Goal: Communication & Community: Answer question/provide support

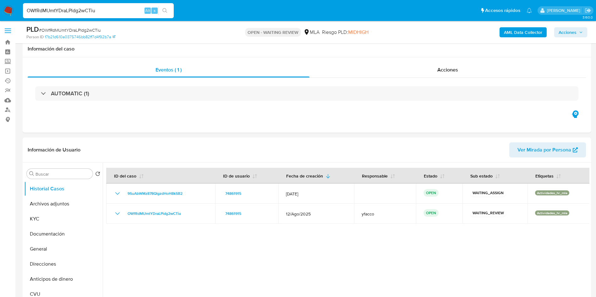
select select "10"
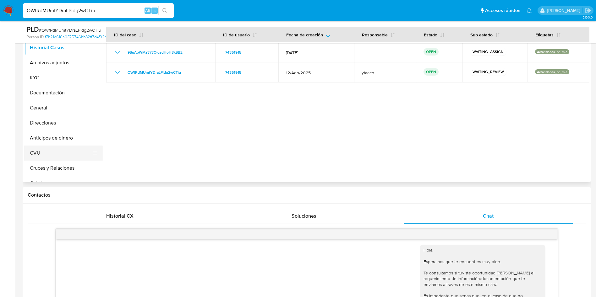
scroll to position [47, 0]
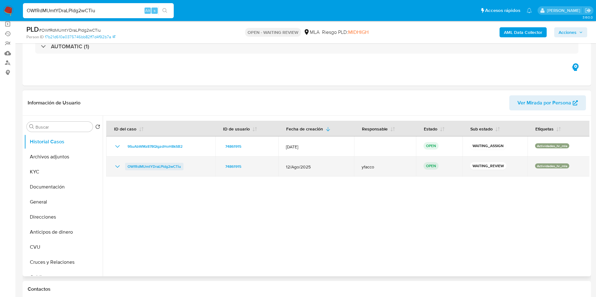
drag, startPoint x: 121, startPoint y: 170, endPoint x: 169, endPoint y: 166, distance: 48.4
click at [169, 166] on div "OWfRdMUmtYDraLPldg2wCTiu" at bounding box center [161, 167] width 94 height 8
drag, startPoint x: 121, startPoint y: 166, endPoint x: 183, endPoint y: 165, distance: 61.9
click at [183, 165] on div "OWfRdMUmtYDraLPldg2wCTiu" at bounding box center [161, 167] width 94 height 8
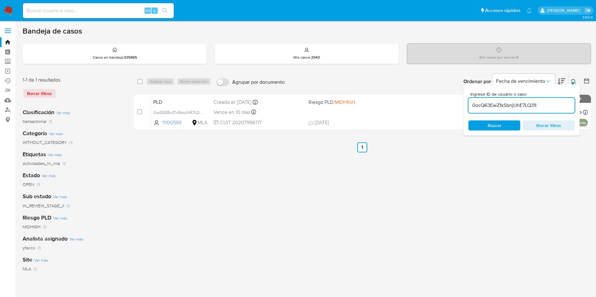
click at [545, 103] on input "0ocQ63EwZ1xSbnjUhE7LQ31i" at bounding box center [521, 105] width 106 height 8
paste input "OWfRdMUmtYDraLPldg2wCTiu"
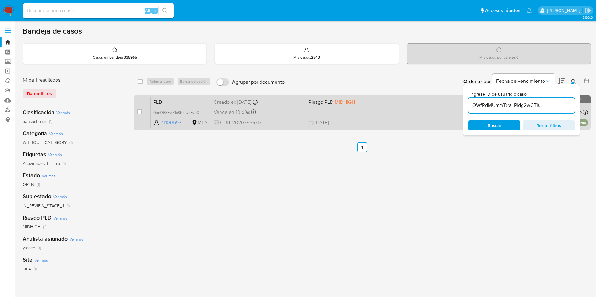
type input "OWfRdMUmtYDraLPldg2wCTiu"
click at [142, 112] on input "checkbox" at bounding box center [139, 111] width 5 height 5
checkbox input "true"
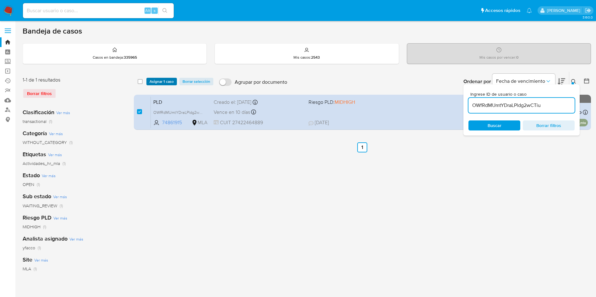
click at [149, 78] on span "Asignar 1 caso" at bounding box center [161, 81] width 24 height 6
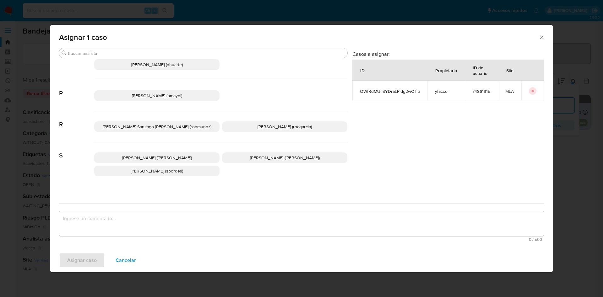
scroll to position [561, 0]
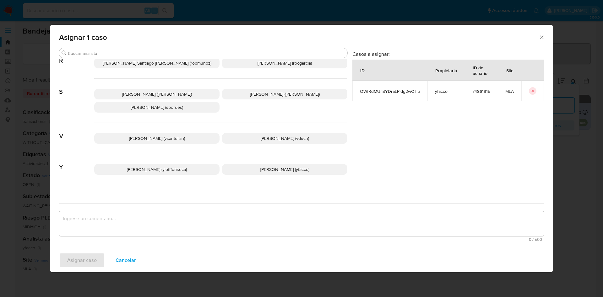
click at [266, 166] on span "Yesica Paola Facco (yfacco)" at bounding box center [284, 169] width 49 height 6
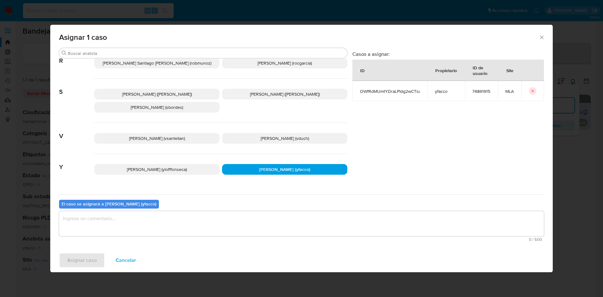
click at [172, 226] on textarea "assign-modal" at bounding box center [301, 223] width 485 height 25
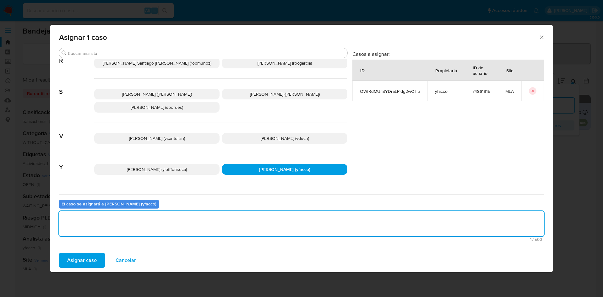
click at [69, 257] on span "Asignar caso" at bounding box center [82, 261] width 30 height 14
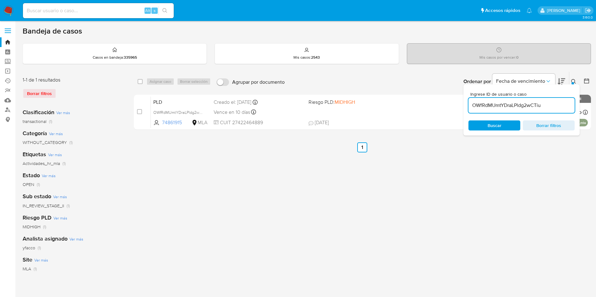
click at [546, 104] on input "OWfRdMUmtYDraLPldg2wCTiu" at bounding box center [521, 105] width 106 height 8
click at [546, 105] on input "OWfRdMUmtYDraLPldg2wCTiu" at bounding box center [521, 105] width 106 height 8
paste input "9SuAbWMz878QlgzdHoH8kSB2"
type input "9SuAbWMz878QlgzdHoH8kSB2"
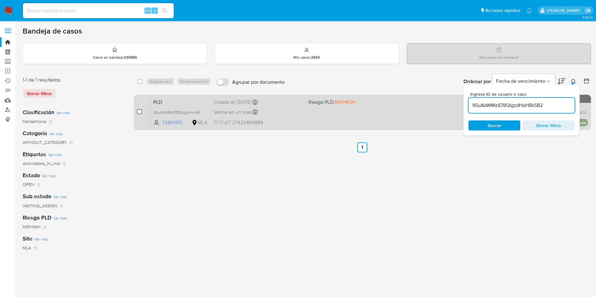
click at [138, 111] on input "checkbox" at bounding box center [139, 111] width 5 height 5
checkbox input "true"
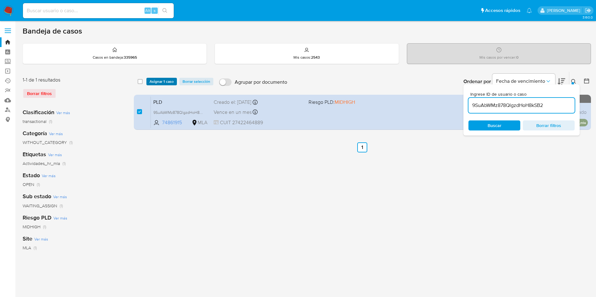
click at [153, 82] on span "Asignar 1 caso" at bounding box center [161, 81] width 24 height 6
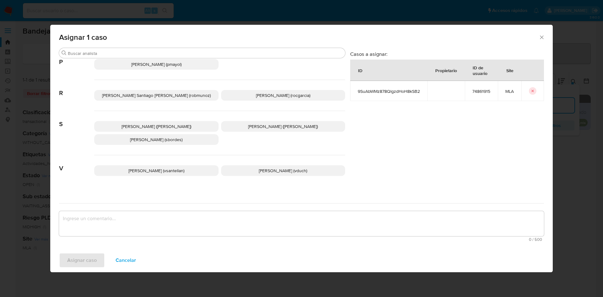
scroll to position [561, 0]
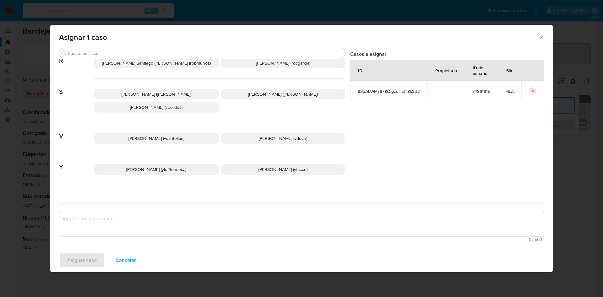
click at [245, 170] on div "Yanina Loff Fonseca (ylofffonseca) Yesica Paola Facco (yfacco)" at bounding box center [219, 169] width 251 height 31
click at [240, 165] on p "Yesica Paola Facco (yfacco)" at bounding box center [283, 169] width 124 height 11
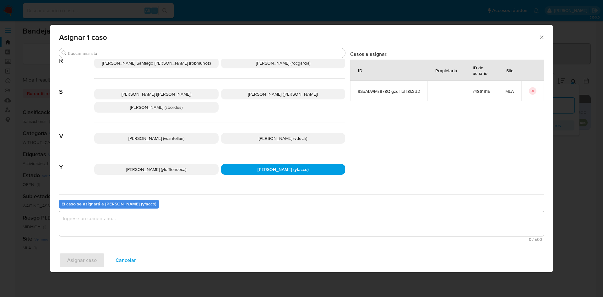
click at [172, 234] on textarea "assign-modal" at bounding box center [301, 223] width 485 height 25
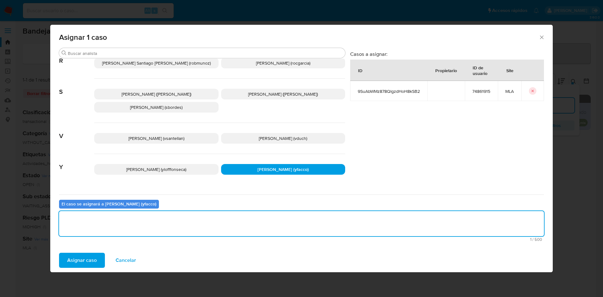
click at [87, 258] on span "Asignar caso" at bounding box center [82, 261] width 30 height 14
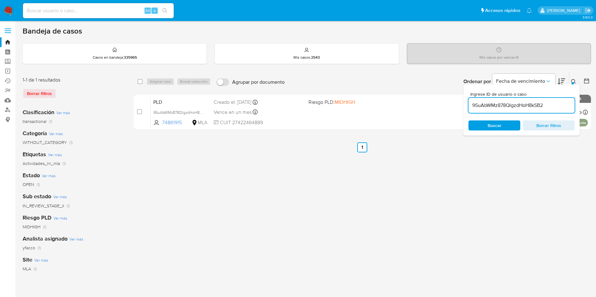
click at [560, 105] on input "9SuAbWMz878QlgzdHoH8kSB2" at bounding box center [521, 105] width 106 height 8
paste input "OWfRdMUmtYDraLPldg2wCTiu"
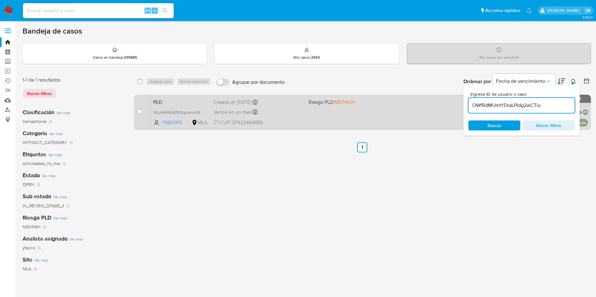
type input "OWfRdMUmtYDraLPldg2wCTiu"
click at [139, 111] on input "checkbox" at bounding box center [139, 111] width 5 height 5
checkbox input "true"
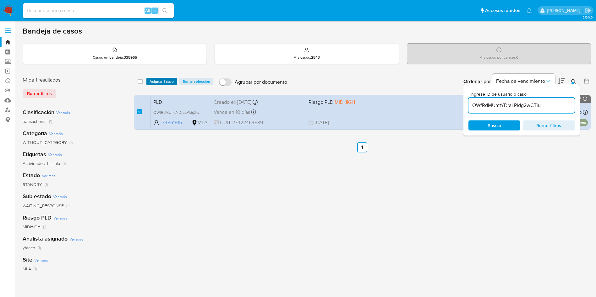
click at [154, 81] on span "Asignar 1 caso" at bounding box center [161, 81] width 24 height 6
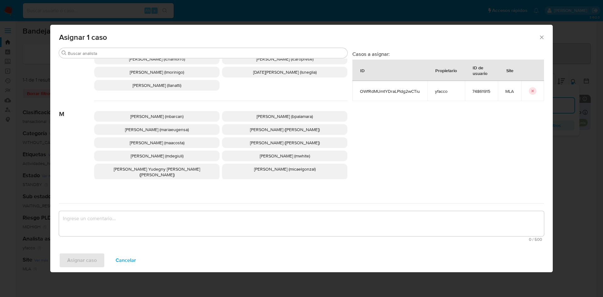
scroll to position [561, 0]
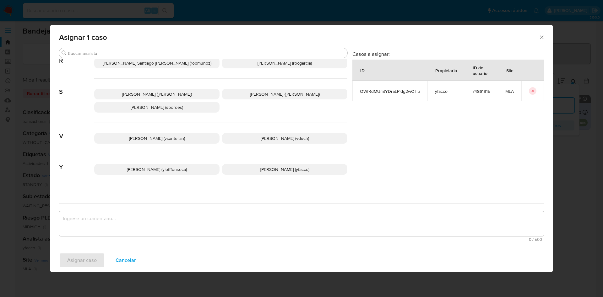
click at [244, 168] on p "Yesica Paola Facco (yfacco)" at bounding box center [284, 169] width 125 height 11
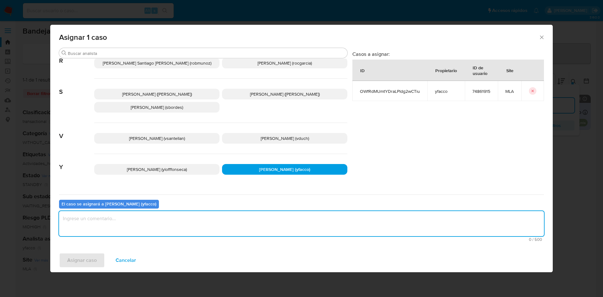
click at [201, 230] on textarea "assign-modal" at bounding box center [301, 223] width 485 height 25
click at [99, 251] on div "Asignar caso Cancelar" at bounding box center [301, 261] width 502 height 24
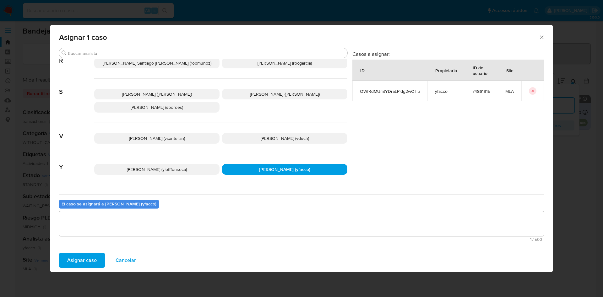
click at [94, 261] on span "Asignar caso" at bounding box center [82, 261] width 30 height 14
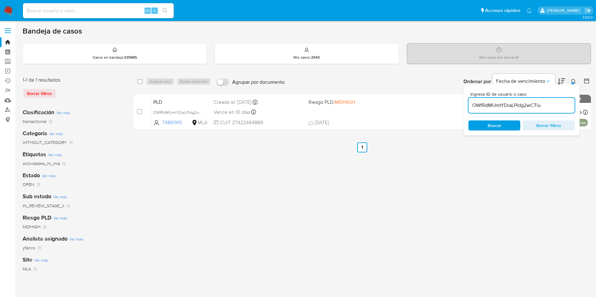
click at [542, 106] on input "OWfRdMUmtYDraLPldg2wCTiu" at bounding box center [521, 105] width 106 height 8
paste input "bCF4894Xz0Vuzh7q7k7JmLQv"
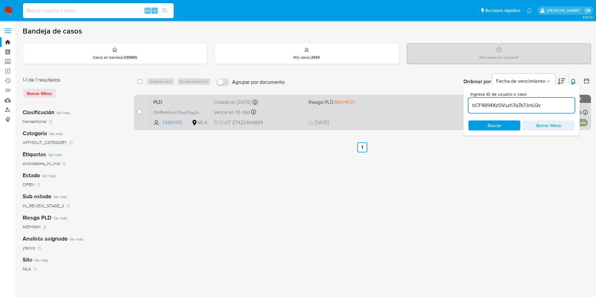
type input "bCF4894Xz0Vuzh7q7k7JmLQv"
click at [139, 113] on input "checkbox" at bounding box center [139, 111] width 5 height 5
checkbox input "true"
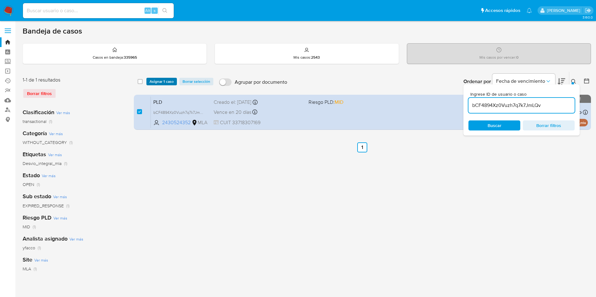
click at [163, 81] on span "Asignar 1 caso" at bounding box center [161, 81] width 24 height 6
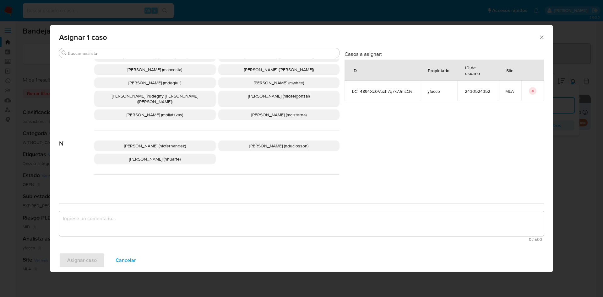
scroll to position [561, 0]
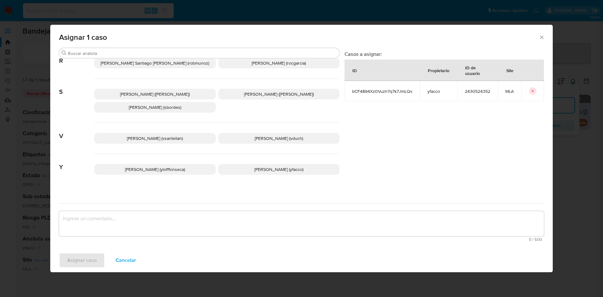
click at [232, 165] on p "Yesica Paola Facco (yfacco)" at bounding box center [278, 169] width 121 height 11
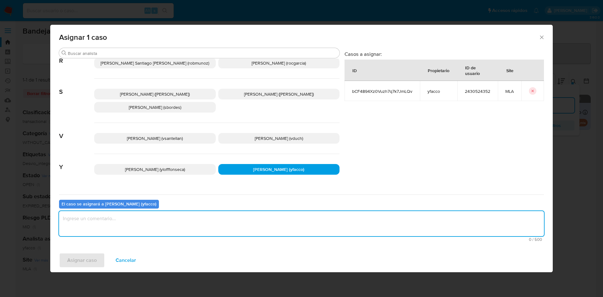
click at [168, 224] on textarea "assign-modal" at bounding box center [301, 223] width 485 height 25
click at [86, 266] on span "Asignar caso" at bounding box center [82, 261] width 30 height 14
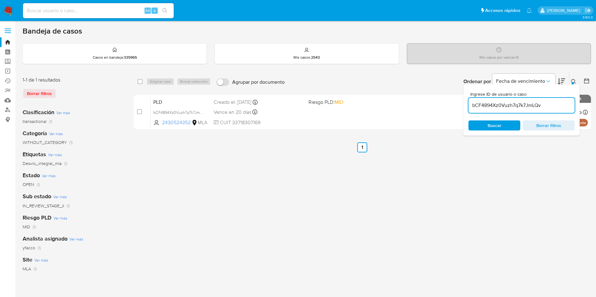
click at [556, 105] on input "bCF4894Xz0Vuzh7q7k7JmLQv" at bounding box center [521, 105] width 106 height 8
paste input "mmcdwSx25OsjMJM4nsABb1WT"
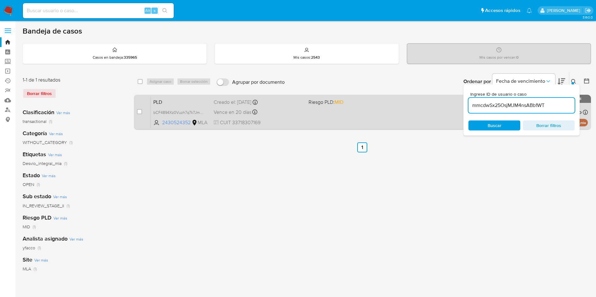
type input "mmcdwSx25OsjMJM4nsABb1WT"
click at [138, 112] on input "checkbox" at bounding box center [139, 111] width 5 height 5
checkbox input "true"
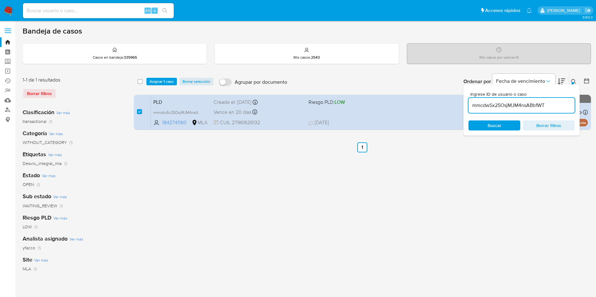
click at [158, 86] on div "select-all-cases-checkbox Asignar 1 caso Borrar selección Agrupar por documento…" at bounding box center [362, 81] width 457 height 19
click at [159, 81] on span "Asignar 1 caso" at bounding box center [161, 81] width 24 height 6
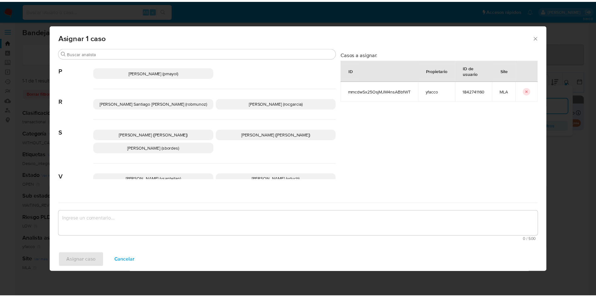
scroll to position [561, 0]
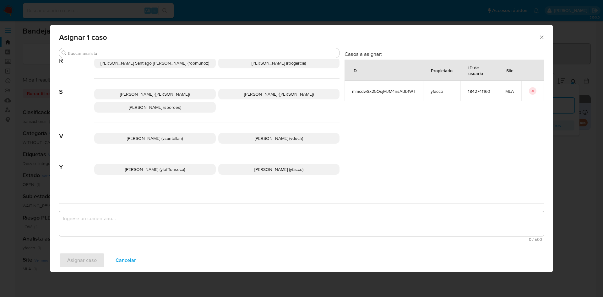
click at [245, 164] on p "Yesica Paola Facco (yfacco)" at bounding box center [278, 169] width 121 height 11
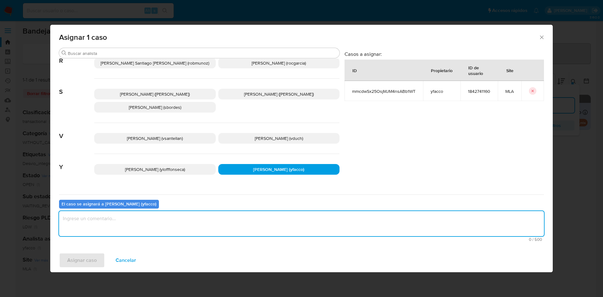
click at [186, 223] on textarea "assign-modal" at bounding box center [301, 223] width 485 height 25
click at [73, 261] on span "Asignar caso" at bounding box center [82, 261] width 30 height 14
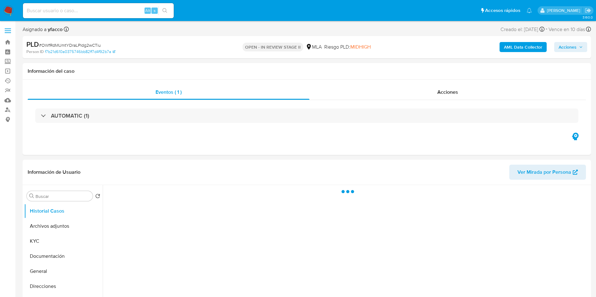
select select "10"
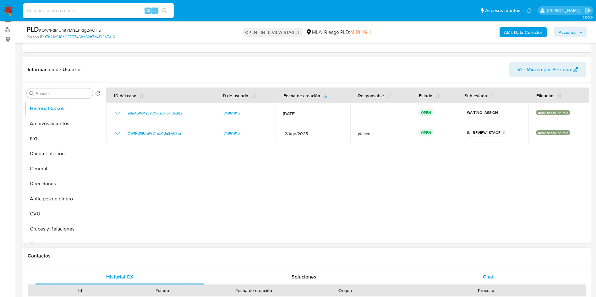
scroll to position [141, 0]
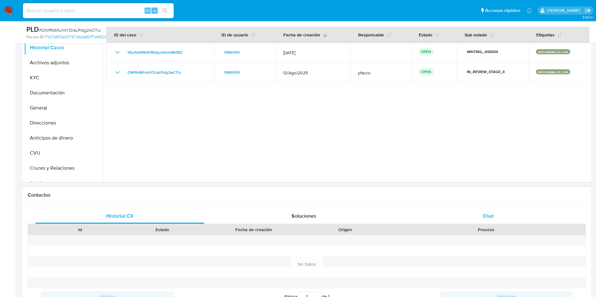
click at [499, 209] on div "Chat" at bounding box center [487, 216] width 169 height 15
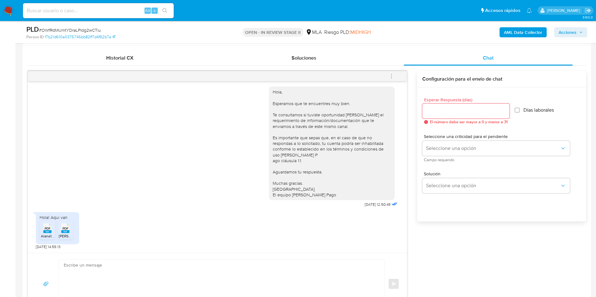
scroll to position [330, 0]
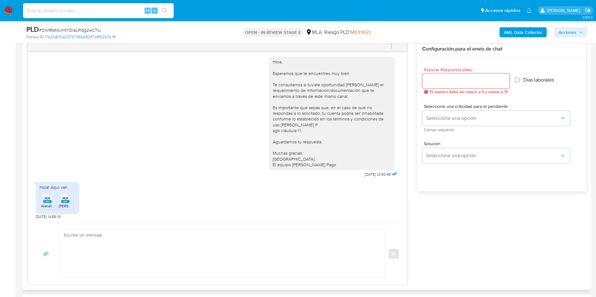
click at [127, 250] on textarea at bounding box center [220, 254] width 313 height 48
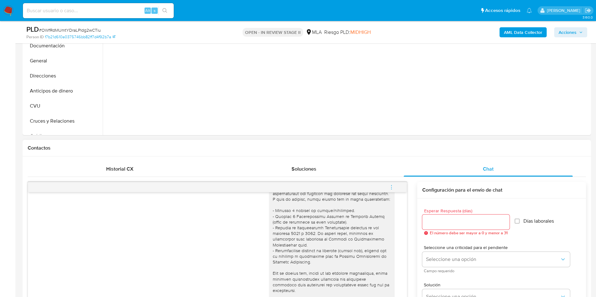
scroll to position [94, 0]
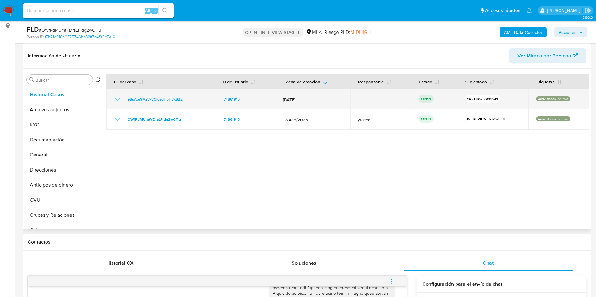
drag, startPoint x: 124, startPoint y: 99, endPoint x: 188, endPoint y: 97, distance: 64.1
click at [188, 97] on div "9SuAbWMz878QlgzdHoH8kSB2" at bounding box center [160, 100] width 92 height 8
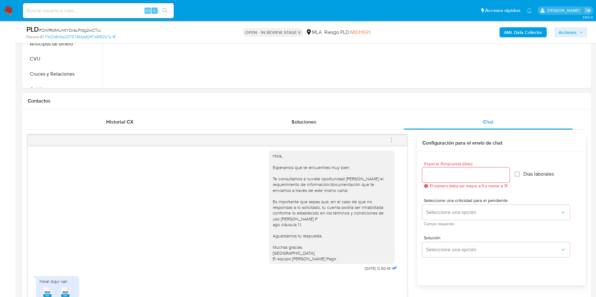
scroll to position [424, 0]
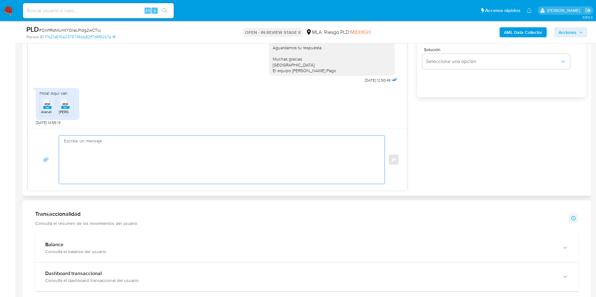
paste textarea "Hola XXX, Muchas gracias por la respuesta. Analizamos tu caso y notamos que la …"
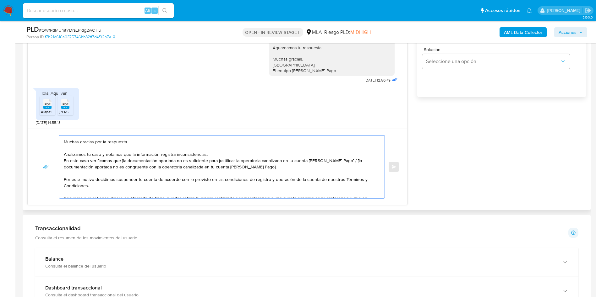
scroll to position [0, 0]
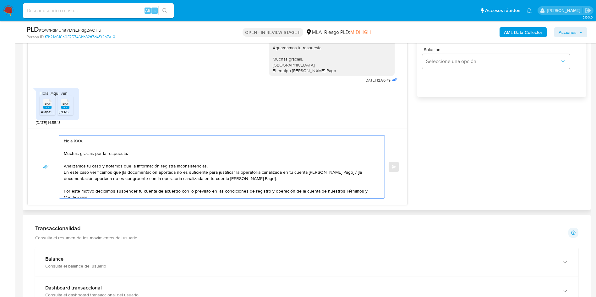
click at [78, 141] on textarea "Hola XXX, Muchas gracias por la respuesta. Analizamos tu caso y notamos que la …" at bounding box center [220, 167] width 313 height 63
click at [121, 170] on textarea "Hola, Muchas gracias por la respuesta. Analizamos tu caso y notamos que la info…" at bounding box center [220, 167] width 313 height 63
drag, startPoint x: 339, startPoint y: 174, endPoint x: 349, endPoint y: 181, distance: 12.6
click at [349, 181] on textarea "Hola, Muchas gracias por la respuesta. Analizamos tu caso y notamos que la info…" at bounding box center [220, 167] width 313 height 63
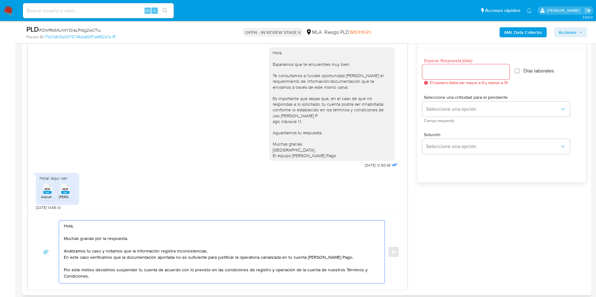
scroll to position [283, 0]
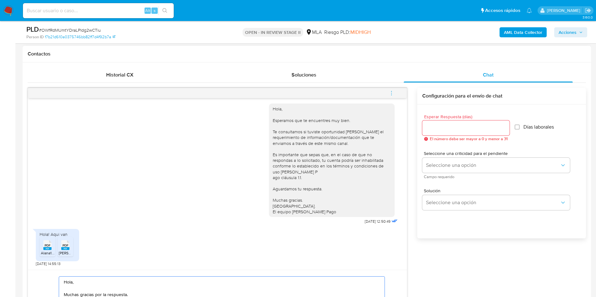
type textarea "Hola, Muchas gracias por la respuesta. Analizamos tu caso y notamos que la info…"
click at [462, 127] on input "Esperar Respuesta (días)" at bounding box center [465, 128] width 87 height 8
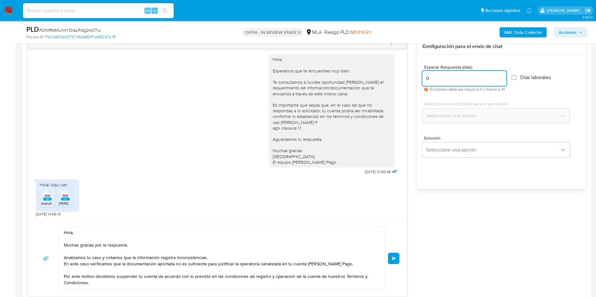
scroll to position [377, 0]
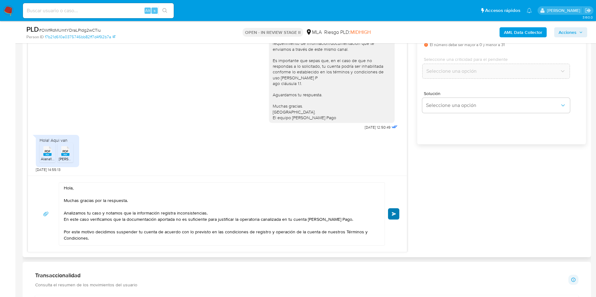
type input "0"
click at [395, 216] on button "Enviar" at bounding box center [393, 213] width 11 height 11
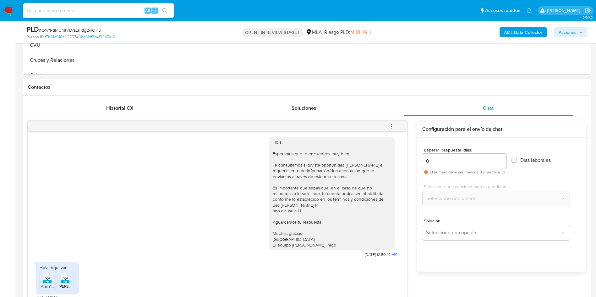
scroll to position [235, 0]
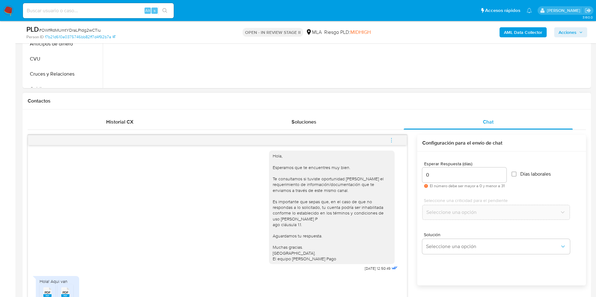
click at [392, 142] on icon "menu-action" at bounding box center [391, 141] width 6 height 6
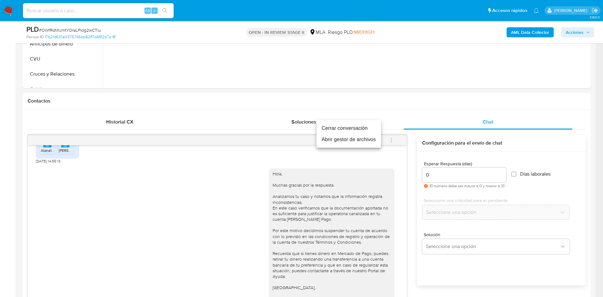
click at [334, 127] on li "Cerrar conversación" at bounding box center [348, 128] width 64 height 11
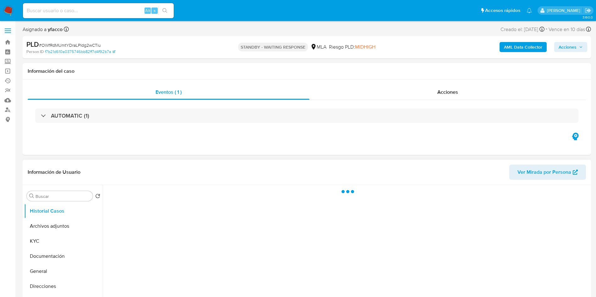
select select "10"
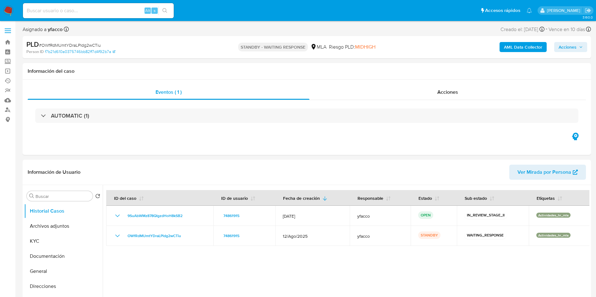
scroll to position [47, 0]
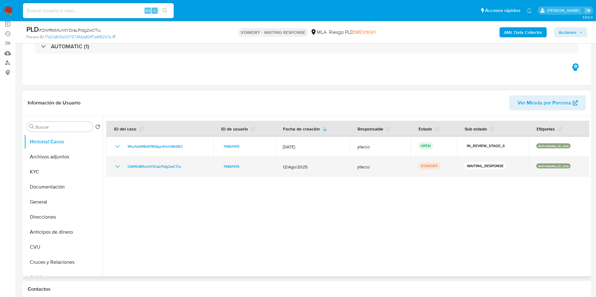
drag, startPoint x: 123, startPoint y: 170, endPoint x: 192, endPoint y: 169, distance: 68.5
click at [192, 169] on div "OWfRdMUmtYDraLPldg2wCTiu" at bounding box center [160, 167] width 92 height 8
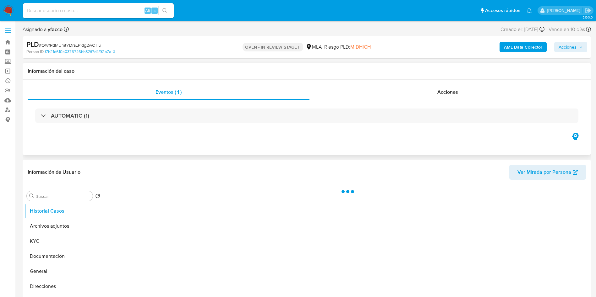
select select "10"
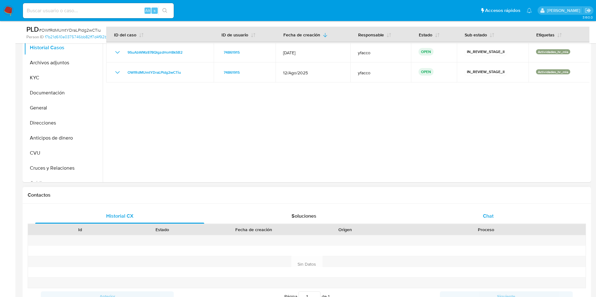
click at [474, 212] on div "Chat" at bounding box center [487, 216] width 169 height 15
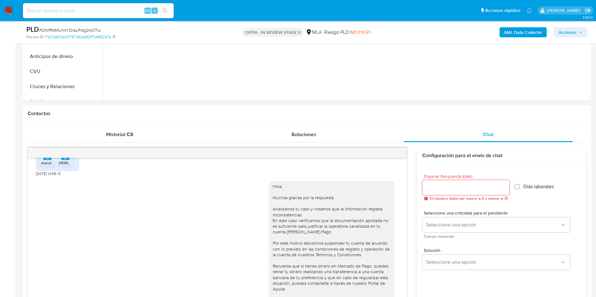
scroll to position [141, 0]
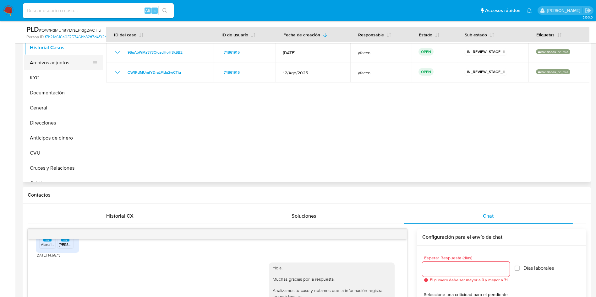
click at [65, 67] on button "Archivos adjuntos" at bounding box center [60, 62] width 73 height 15
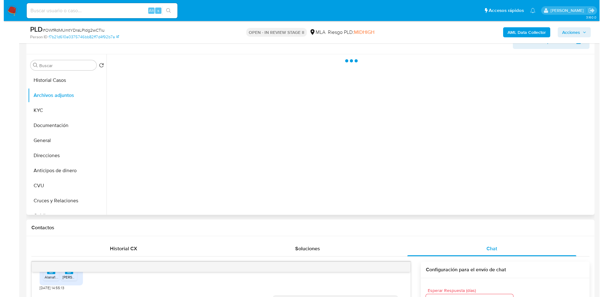
scroll to position [94, 0]
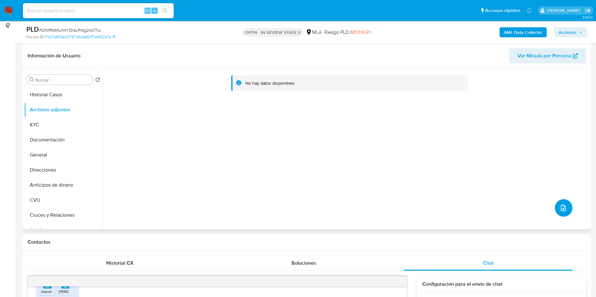
click at [564, 208] on icon "upload-file" at bounding box center [563, 208] width 8 height 8
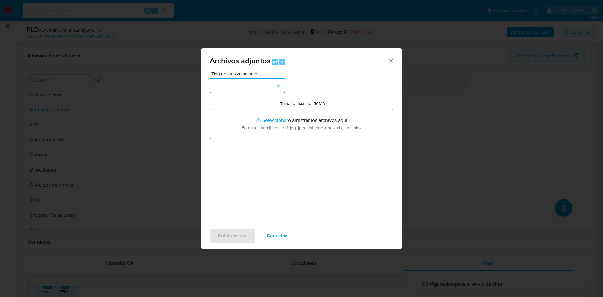
click at [227, 89] on button "button" at bounding box center [247, 85] width 75 height 15
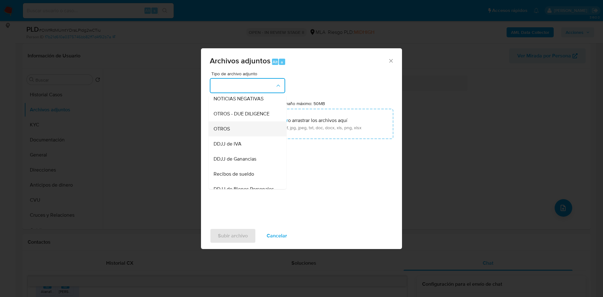
click at [225, 132] on span "OTROS" at bounding box center [221, 129] width 16 height 6
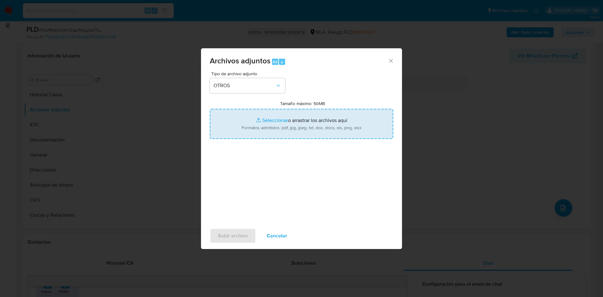
click at [263, 118] on input "Tamaño máximo: 50MB Seleccionar archivos" at bounding box center [301, 124] width 183 height 30
type input "C:\fakepath\Caselog OWfRdMUmtYDraLPldg2wCTiu_2025_09_16_16_24_18.docx"
click at [276, 120] on input "Tamaño máximo: 50MB Seleccionar archivos" at bounding box center [301, 124] width 183 height 30
type input "C:\fakepath\Movimientos 74861915.xlsx"
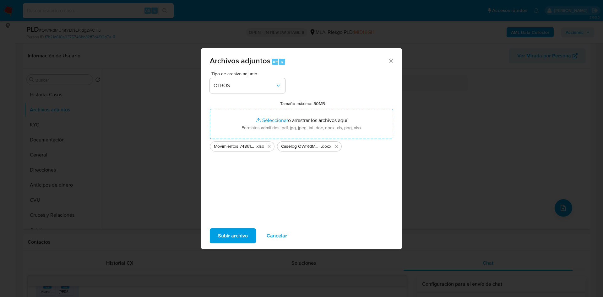
click at [232, 236] on span "Subir archivo" at bounding box center [233, 236] width 30 height 14
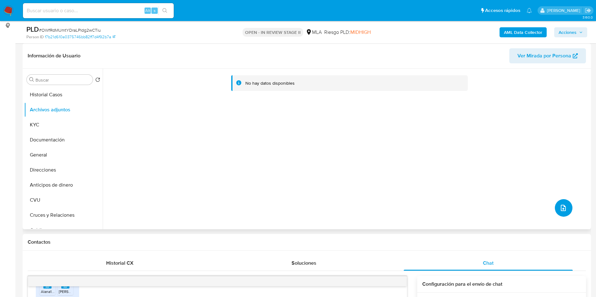
click at [554, 206] on button "upload-file" at bounding box center [563, 208] width 18 height 18
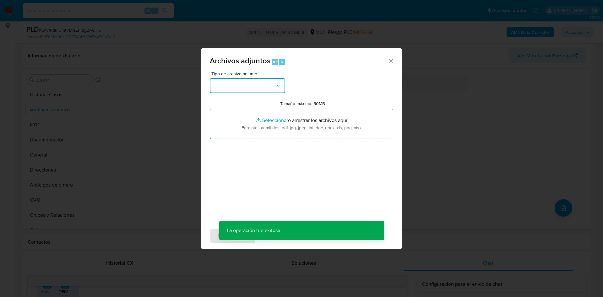
click at [240, 89] on button "button" at bounding box center [247, 85] width 75 height 15
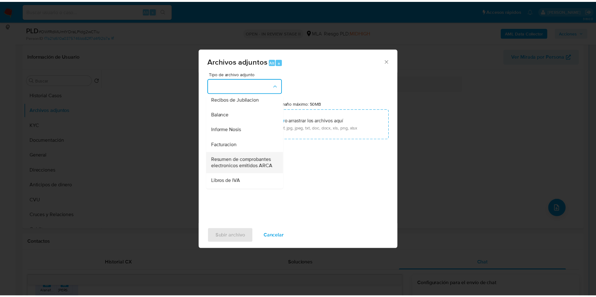
scroll to position [235, 0]
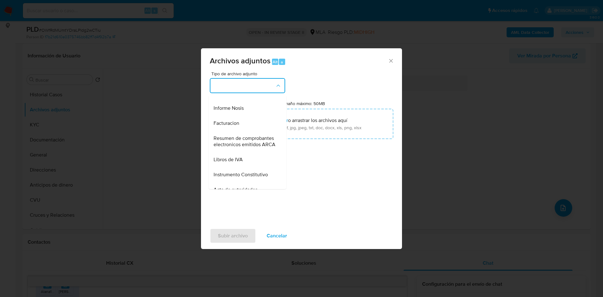
drag, startPoint x: 250, startPoint y: 162, endPoint x: 255, endPoint y: 155, distance: 8.7
click at [250, 148] on span "Resumen de comprobantes electronicos emitidos ARCA" at bounding box center [245, 141] width 64 height 13
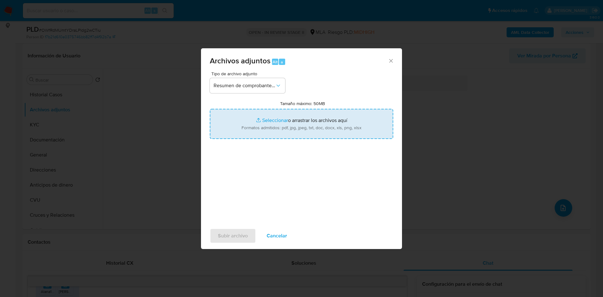
click at [272, 119] on input "Tamaño máximo: 50MB Seleccionar archivos" at bounding box center [301, 124] width 183 height 30
type input "C:\fakepath\Maria Alana Saurit.pdf"
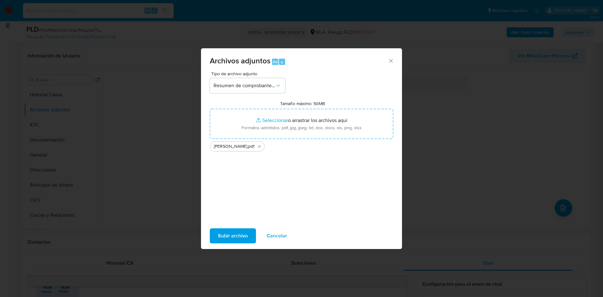
click at [224, 233] on span "Subir archivo" at bounding box center [233, 236] width 30 height 14
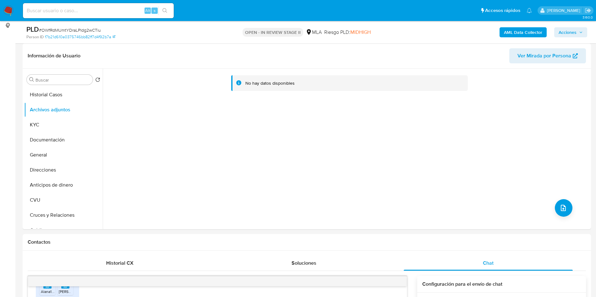
click at [506, 32] on b "AML Data Collector" at bounding box center [523, 32] width 38 height 10
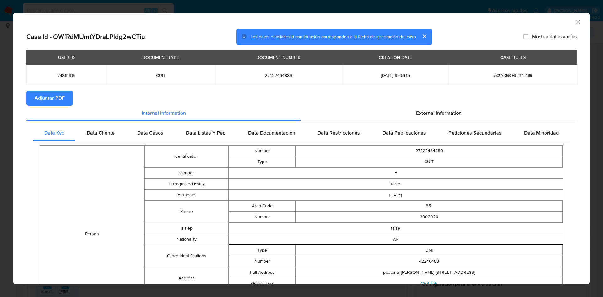
click at [62, 99] on span "Adjuntar PDF" at bounding box center [50, 98] width 30 height 14
click at [575, 25] on icon "Cerrar ventana" at bounding box center [578, 22] width 6 height 6
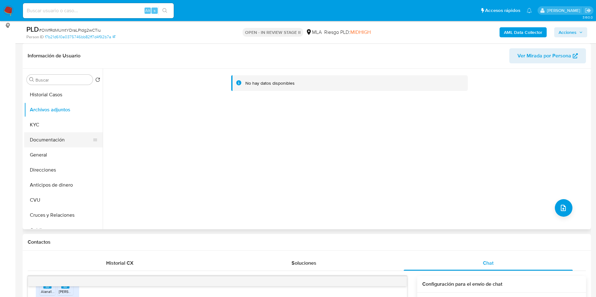
click at [38, 139] on button "Documentación" at bounding box center [60, 139] width 73 height 15
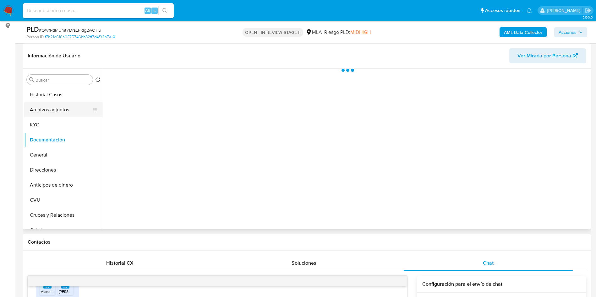
click at [51, 103] on button "Archivos adjuntos" at bounding box center [60, 109] width 73 height 15
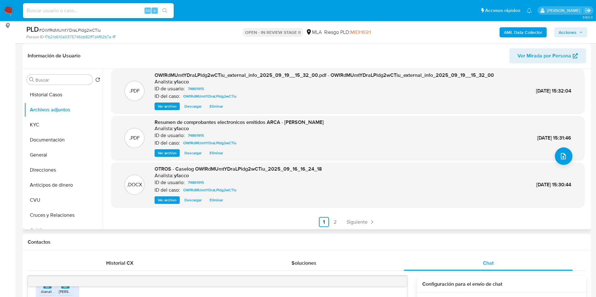
scroll to position [53, 0]
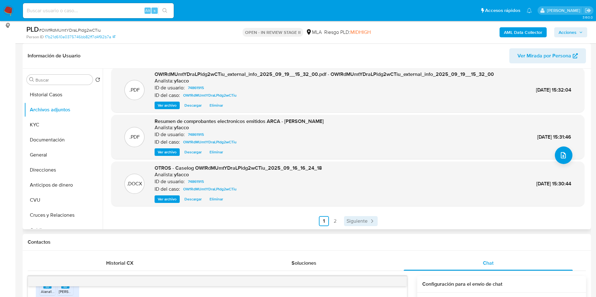
click at [349, 219] on span "Siguiente" at bounding box center [356, 221] width 21 height 5
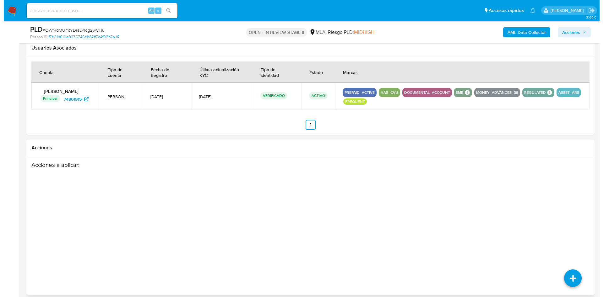
scroll to position [1015, 0]
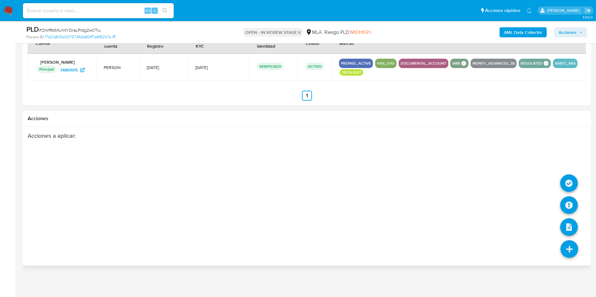
click at [572, 254] on icon at bounding box center [569, 249] width 18 height 18
click at [567, 209] on icon at bounding box center [569, 206] width 18 height 18
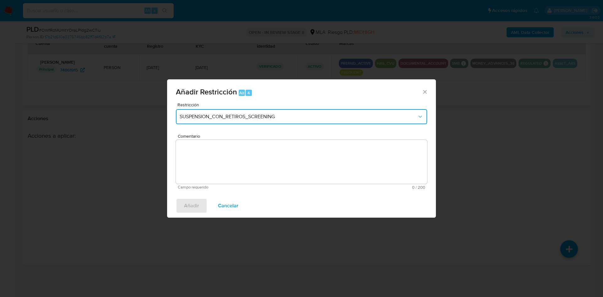
click at [238, 121] on button "SUSPENSION_CON_RETIROS_SCREENING" at bounding box center [301, 116] width 251 height 15
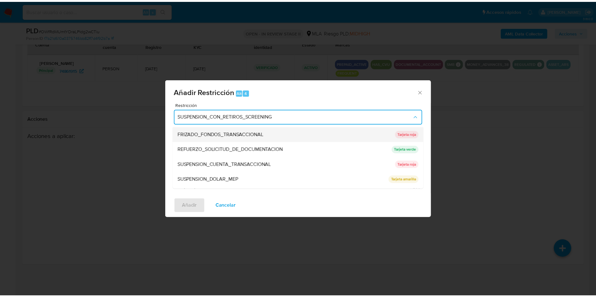
scroll to position [133, 0]
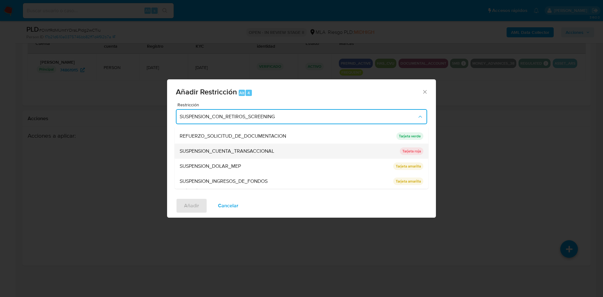
click at [248, 153] on span "SUSPENSION_CUENTA_TRANSACCIONAL" at bounding box center [227, 151] width 94 height 6
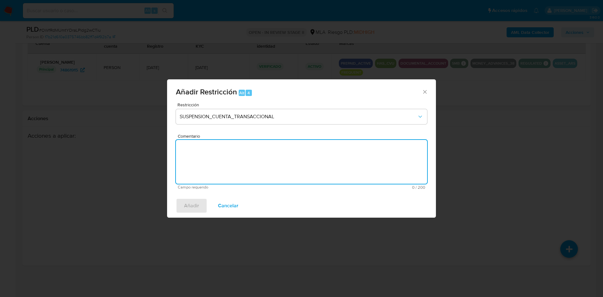
click at [216, 161] on textarea "Comentario" at bounding box center [301, 162] width 251 height 44
type textarea "AML"
click at [186, 205] on span "Añadir" at bounding box center [191, 206] width 15 height 14
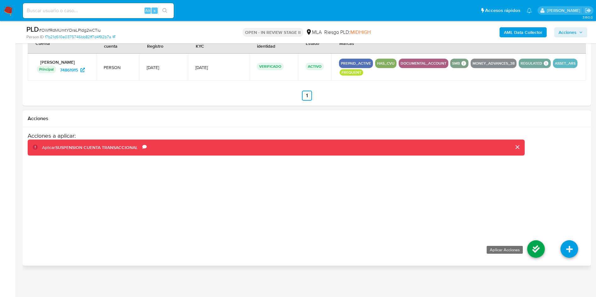
click at [537, 256] on icon at bounding box center [536, 249] width 18 height 18
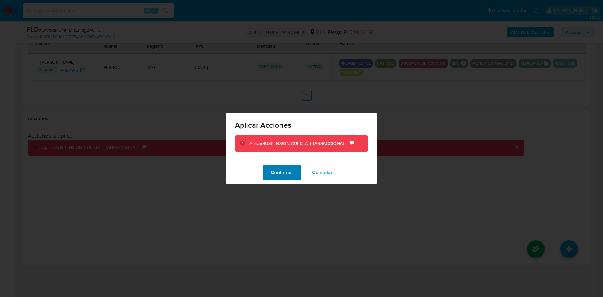
click at [285, 173] on span "Confirmar" at bounding box center [282, 173] width 23 height 14
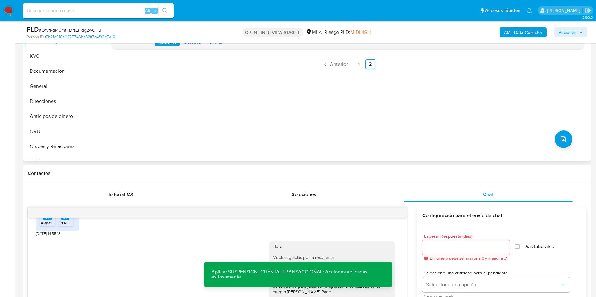
scroll to position [120, 0]
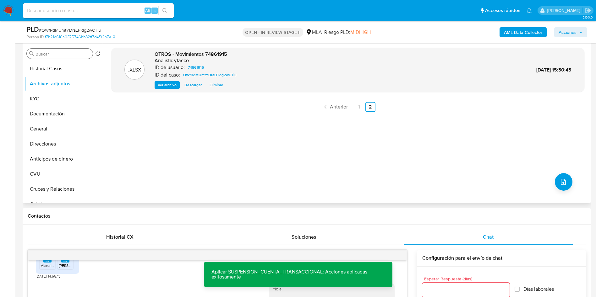
click at [45, 54] on input "Buscar" at bounding box center [62, 54] width 55 height 6
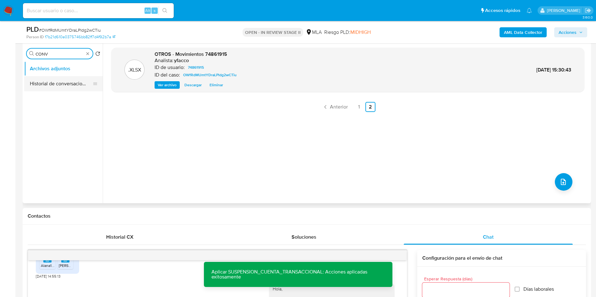
type input "CONV"
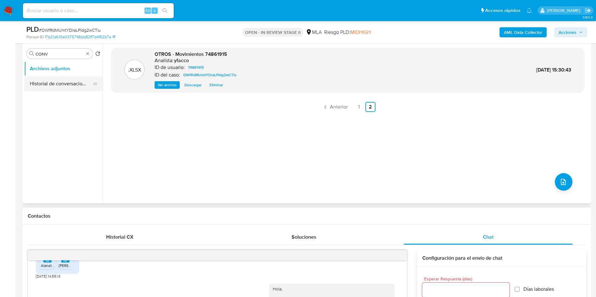
click at [53, 85] on button "Historial de conversaciones" at bounding box center [60, 83] width 73 height 15
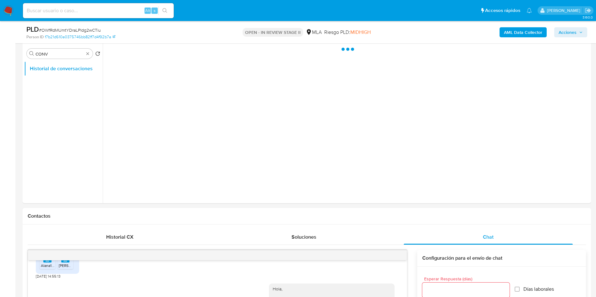
scroll to position [73, 0]
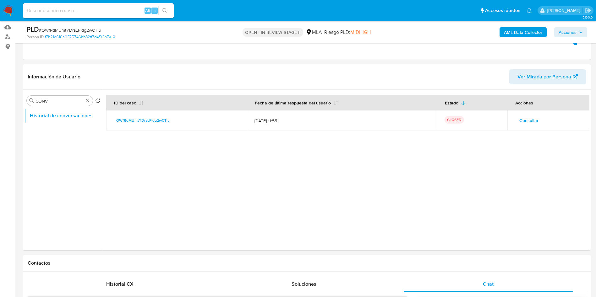
click at [569, 29] on span "Acciones" at bounding box center [567, 32] width 18 height 10
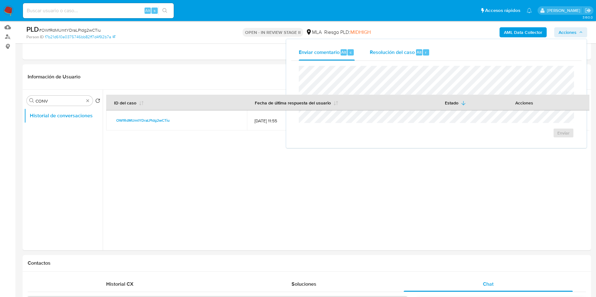
click at [432, 52] on button "Resolución del caso Alt r" at bounding box center [399, 52] width 75 height 16
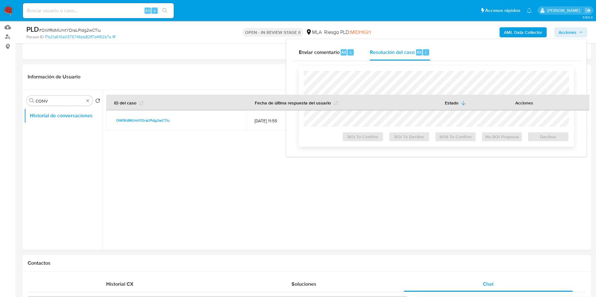
click at [426, 70] on div "ROI To Confirm ROI To Decline ROS To Confirm No ROI Proposal Declinar" at bounding box center [436, 106] width 275 height 81
drag, startPoint x: 499, startPoint y: 138, endPoint x: 497, endPoint y: 200, distance: 62.5
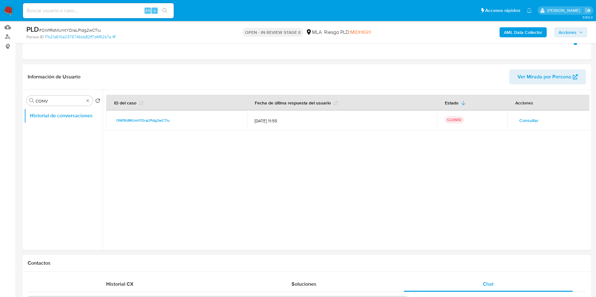
click at [562, 35] on span "Acciones" at bounding box center [567, 32] width 18 height 10
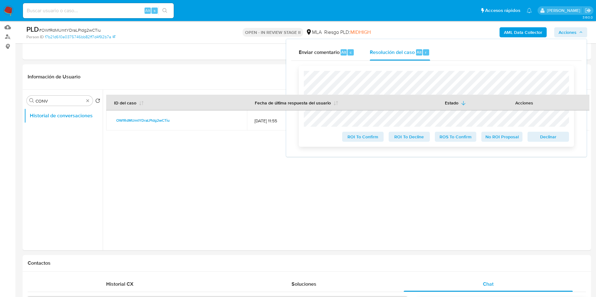
click at [448, 138] on span "ROS To Confirm" at bounding box center [455, 136] width 33 height 9
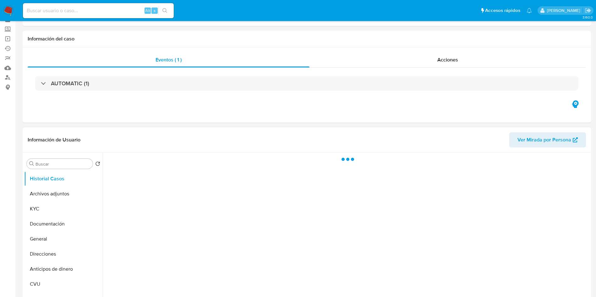
scroll to position [47, 0]
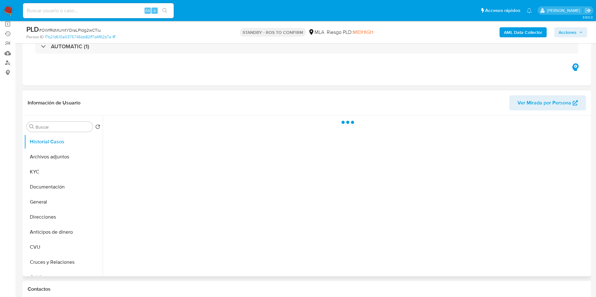
select select "10"
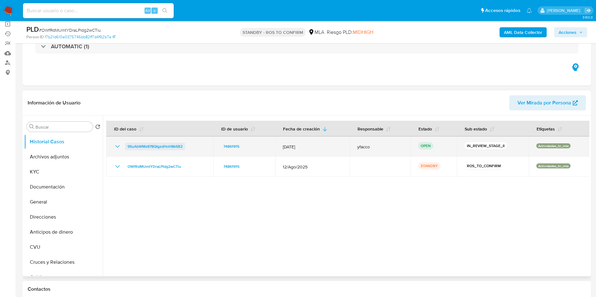
click at [181, 147] on span "9SuAbWMz878QlgzdHoH8kSB2" at bounding box center [154, 147] width 55 height 8
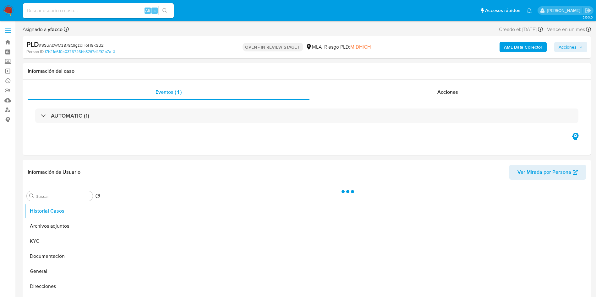
click at [564, 45] on span "Acciones" at bounding box center [567, 47] width 18 height 10
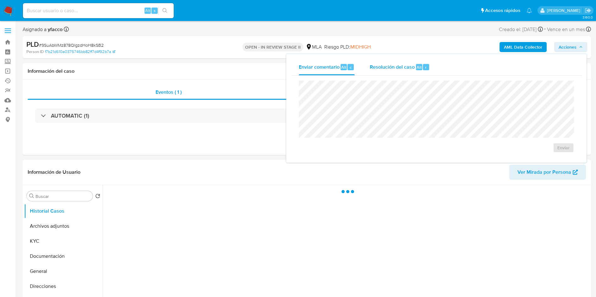
select select "10"
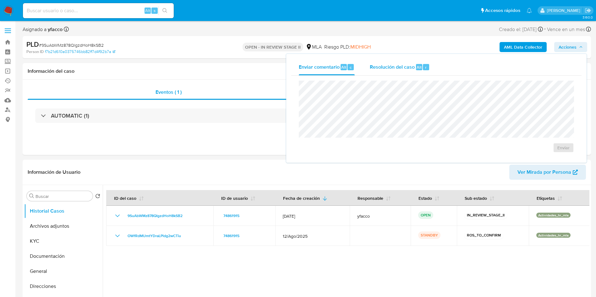
click at [405, 66] on span "Resolución del caso" at bounding box center [392, 66] width 45 height 7
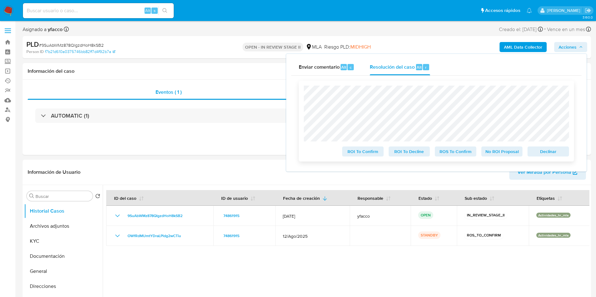
click at [447, 154] on span "ROS To Confirm" at bounding box center [455, 151] width 33 height 9
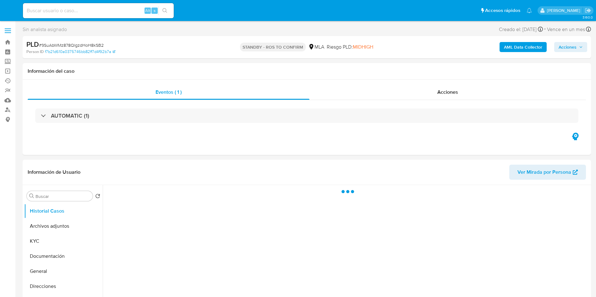
select select "10"
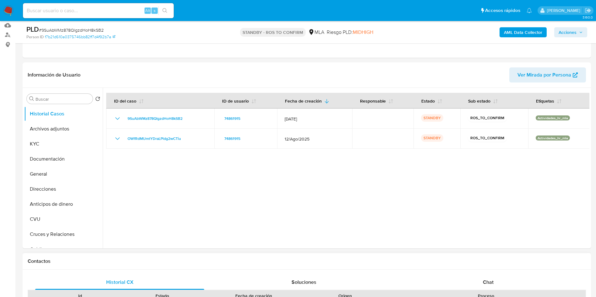
scroll to position [94, 0]
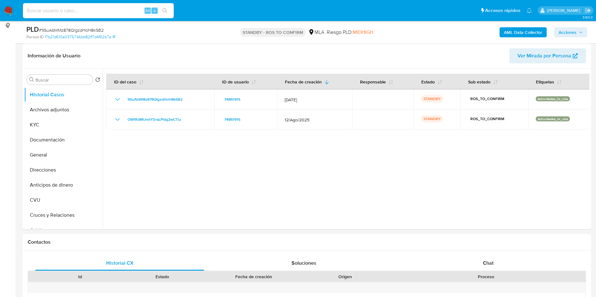
click at [135, 13] on input at bounding box center [98, 11] width 151 height 8
paste input "bCF4894Xz0Vuzh7q7k7JmLQv"
type input "bCF4894Xz0Vuzh7q7k7JmLQv"
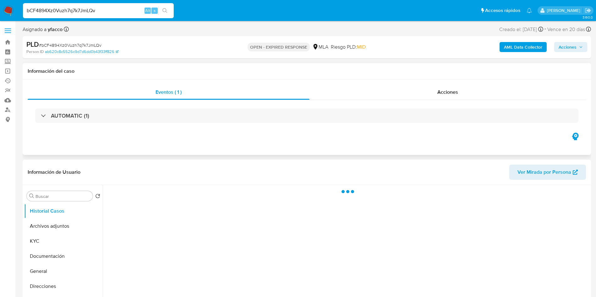
select select "10"
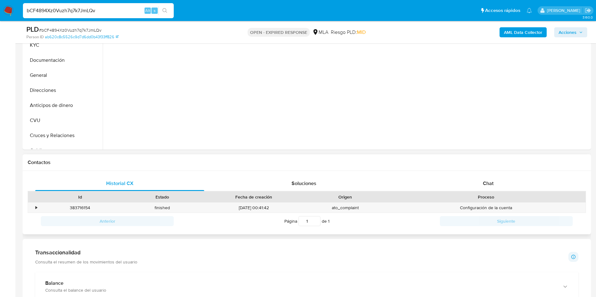
scroll to position [188, 0]
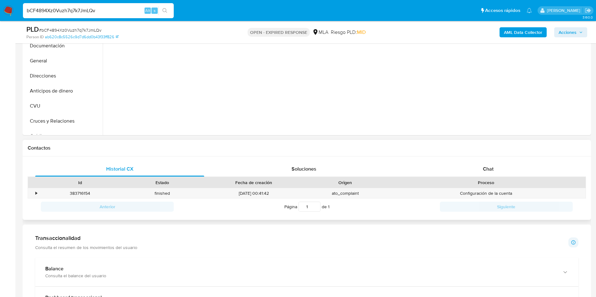
click at [482, 182] on div "Proceso" at bounding box center [486, 183] width 190 height 6
click at [482, 172] on div "Chat" at bounding box center [487, 169] width 169 height 15
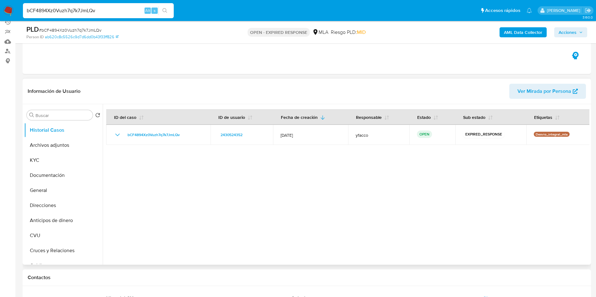
scroll to position [79, 0]
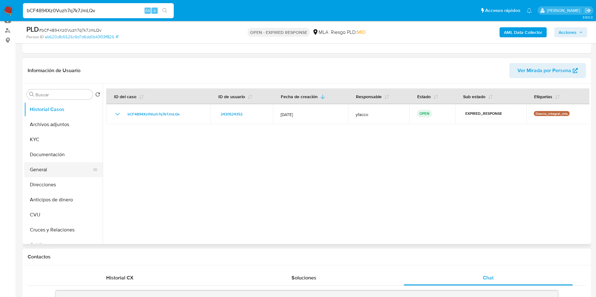
click at [61, 166] on button "General" at bounding box center [60, 169] width 73 height 15
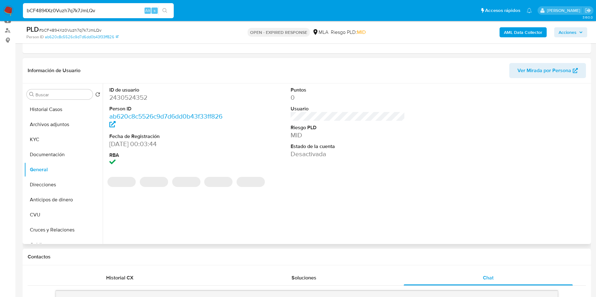
click at [126, 94] on dd "2430524352" at bounding box center [166, 97] width 115 height 9
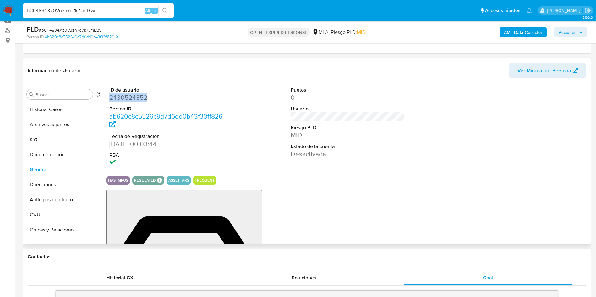
copy dd "2430524352"
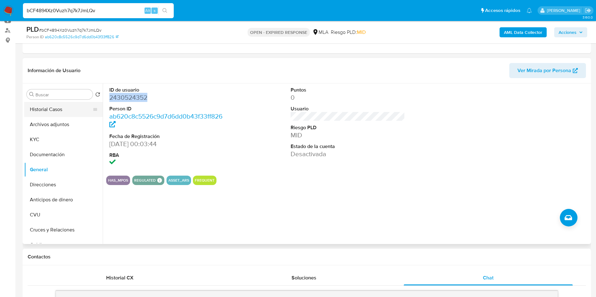
click at [56, 107] on button "Historial Casos" at bounding box center [60, 109] width 73 height 15
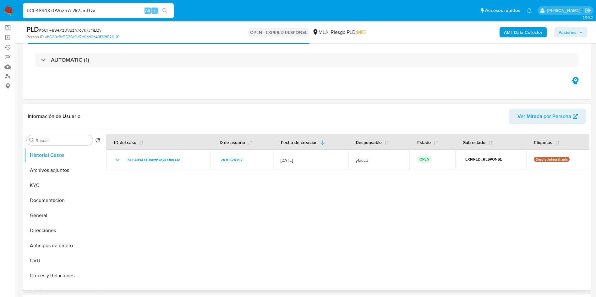
scroll to position [32, 0]
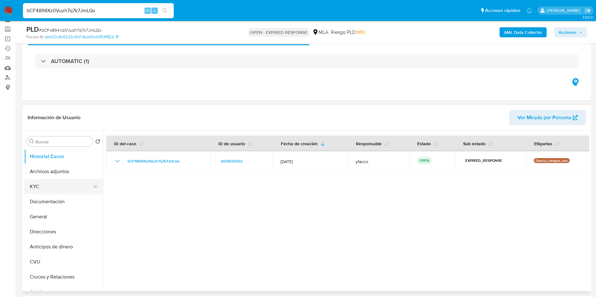
click at [30, 186] on button "KYC" at bounding box center [60, 186] width 73 height 15
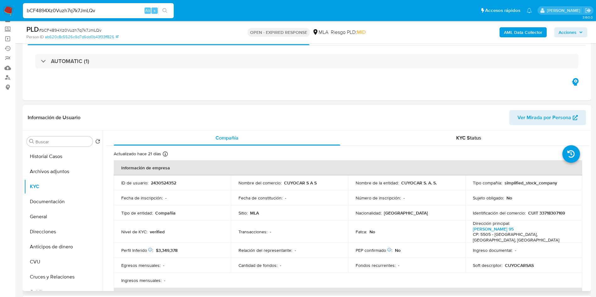
scroll to position [47, 0]
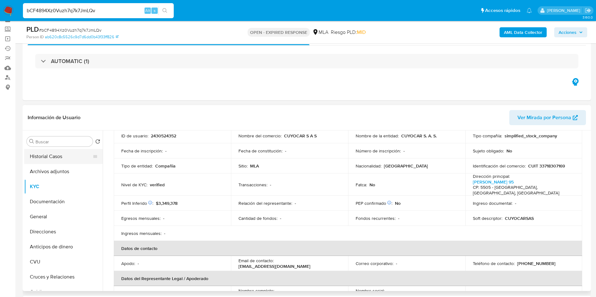
click at [56, 153] on button "Historial Casos" at bounding box center [60, 156] width 73 height 15
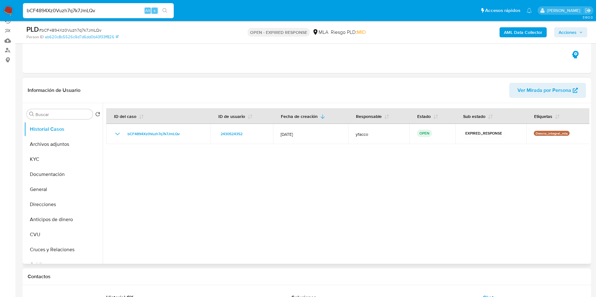
scroll to position [79, 0]
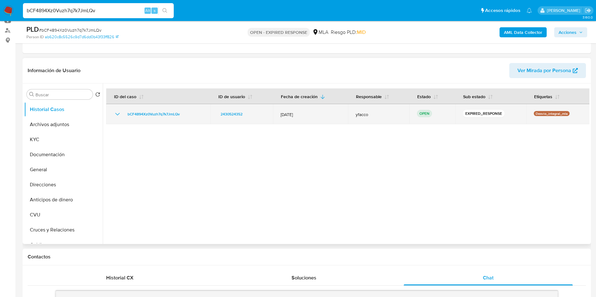
drag, startPoint x: 123, startPoint y: 116, endPoint x: 183, endPoint y: 115, distance: 59.7
click at [183, 115] on div "bCF4894Xz0Vuzh7q7k7JmLQv" at bounding box center [158, 115] width 89 height 8
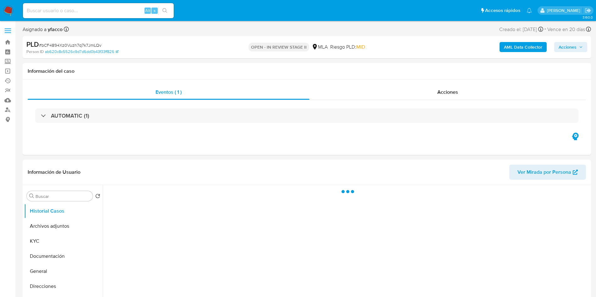
select select "10"
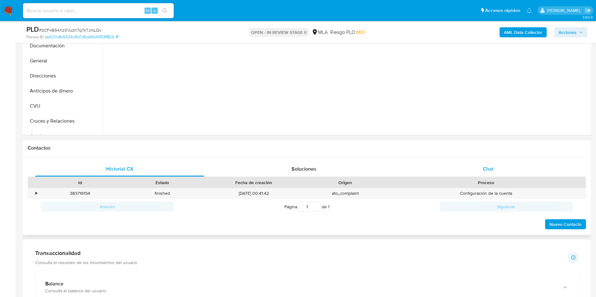
click at [492, 176] on div "Chat" at bounding box center [487, 169] width 169 height 15
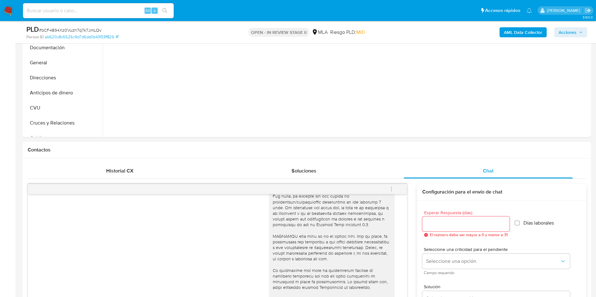
scroll to position [94, 0]
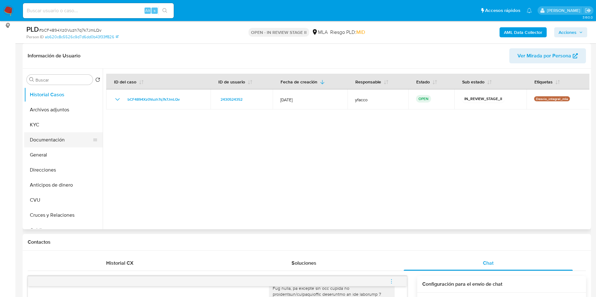
click at [46, 143] on button "Documentación" at bounding box center [60, 139] width 73 height 15
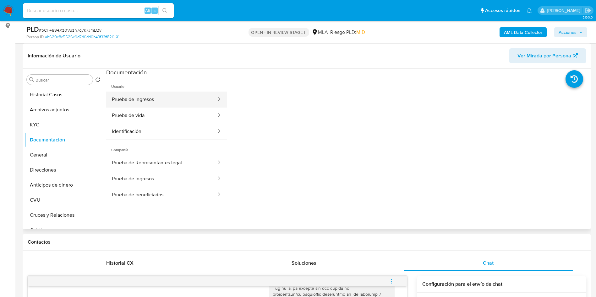
click at [117, 104] on button "Prueba de ingresos" at bounding box center [161, 100] width 111 height 16
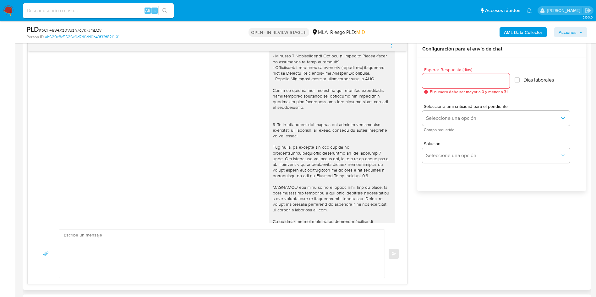
scroll to position [235, 0]
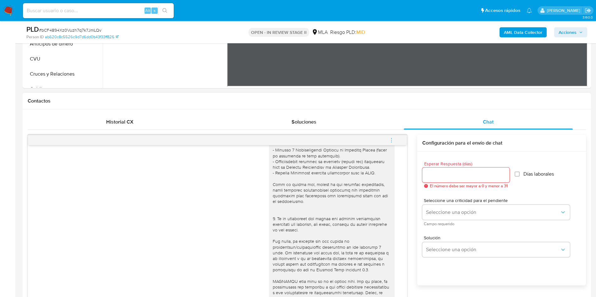
click at [388, 138] on button "menu-action" at bounding box center [391, 140] width 21 height 15
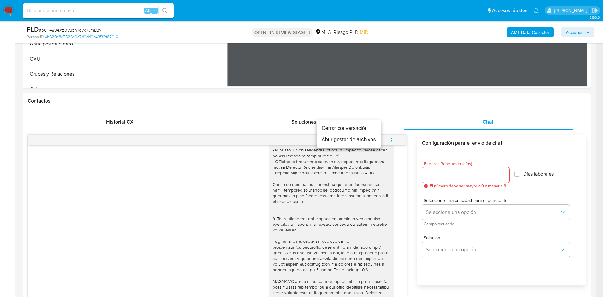
click at [349, 128] on li "Cerrar conversación" at bounding box center [348, 128] width 64 height 11
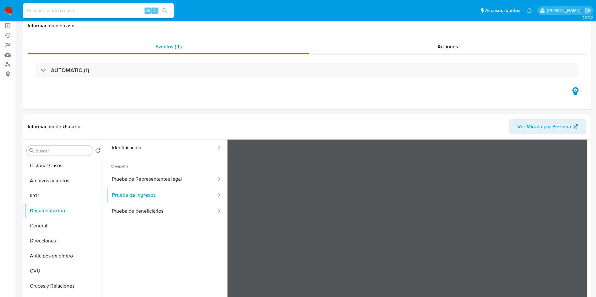
scroll to position [94, 0]
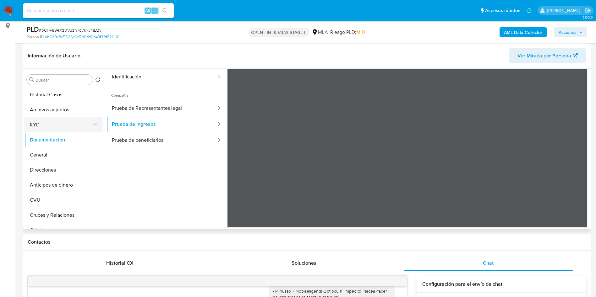
click at [39, 120] on button "KYC" at bounding box center [60, 124] width 73 height 15
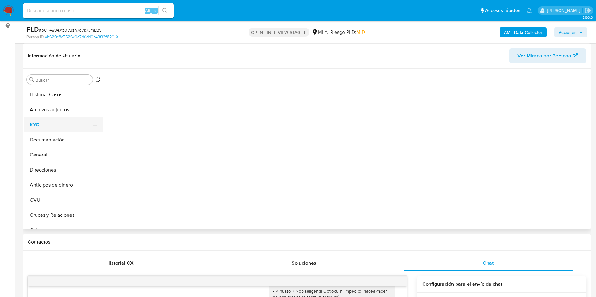
scroll to position [0, 0]
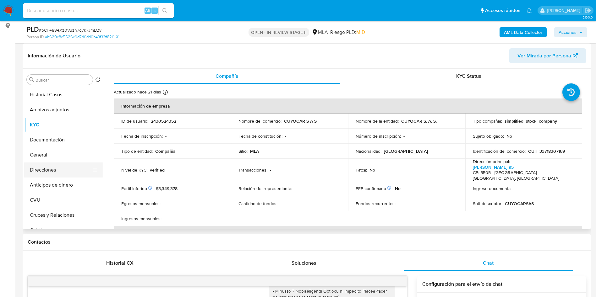
click at [44, 174] on button "Direcciones" at bounding box center [60, 170] width 73 height 15
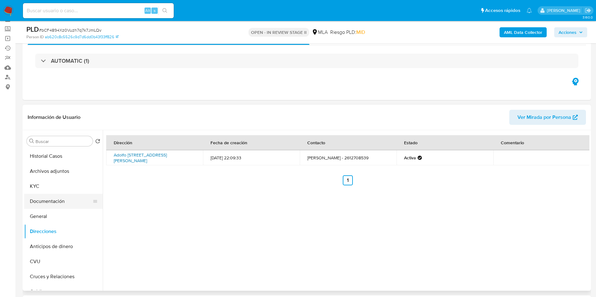
scroll to position [47, 0]
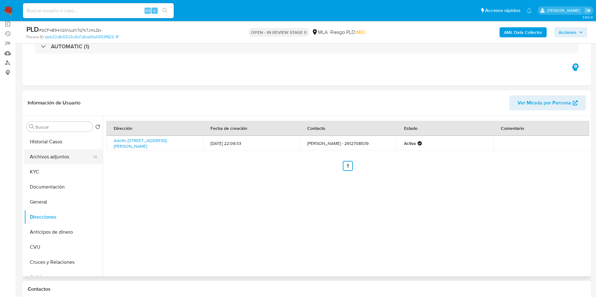
click at [38, 155] on button "Archivos adjuntos" at bounding box center [60, 156] width 73 height 15
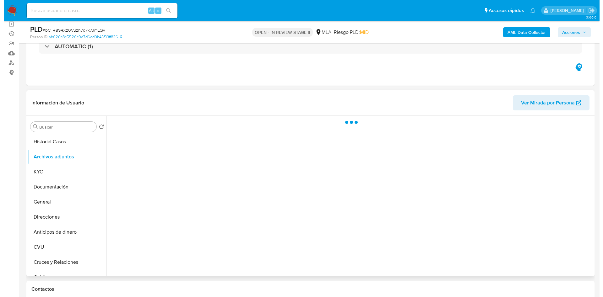
scroll to position [94, 0]
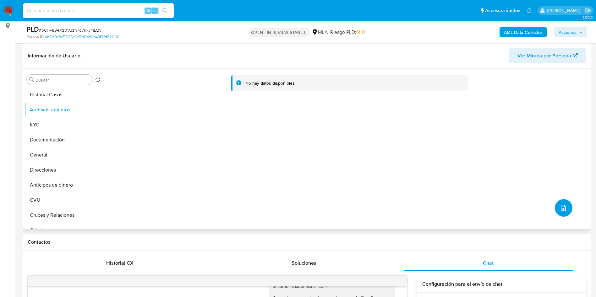
click at [568, 210] on button "upload-file" at bounding box center [563, 208] width 18 height 18
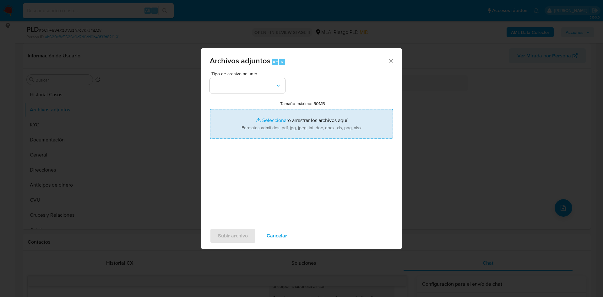
click at [271, 121] on input "Tamaño máximo: 50MB Seleccionar archivos" at bounding box center [301, 124] width 183 height 30
type input "C:\fakepath\Caselog bCF4894Xz0Vuzh7q7k7JmLQv_2025_07_17_15_46_39.docx"
click at [274, 122] on input "Tamaño máximo: 50MB Seleccionar archivos" at bounding box center [301, 124] width 183 height 30
type input "C:\fakepath\Movimientos 2430524352.xlsx"
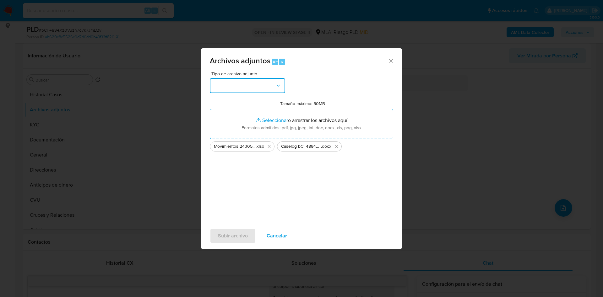
click at [250, 89] on button "button" at bounding box center [247, 85] width 75 height 15
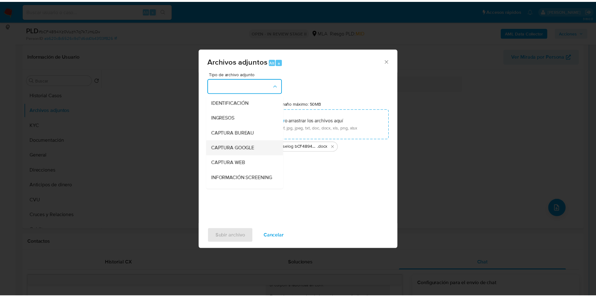
scroll to position [47, 0]
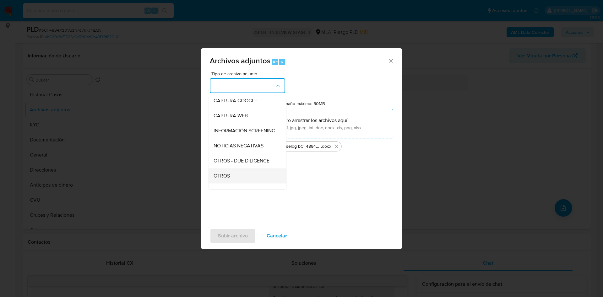
click at [228, 179] on span "OTROS" at bounding box center [221, 176] width 16 height 6
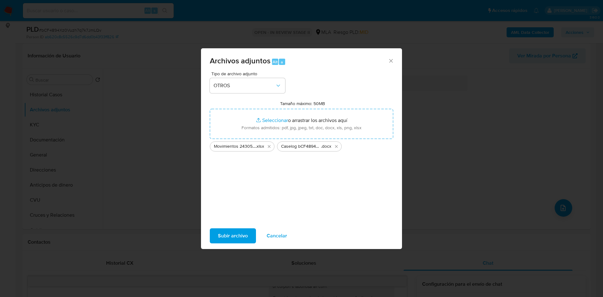
click at [236, 236] on span "Subir archivo" at bounding box center [233, 236] width 30 height 14
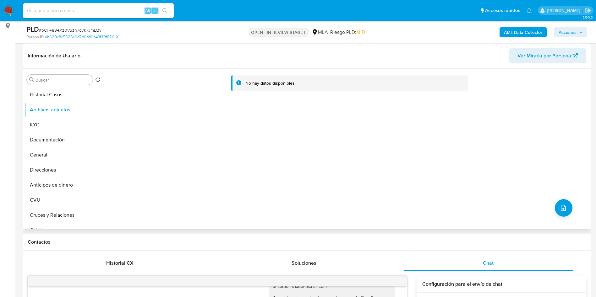
click at [23, 139] on div "Buscar Volver al orden por defecto Historial Casos Archivos adjuntos KYC Docume…" at bounding box center [307, 149] width 568 height 161
click at [55, 132] on button "KYC" at bounding box center [60, 124] width 73 height 15
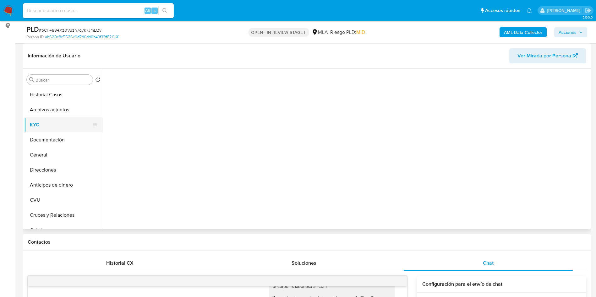
click at [61, 120] on button "KYC" at bounding box center [60, 124] width 73 height 15
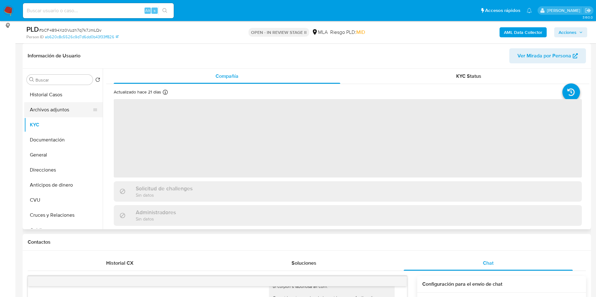
click at [61, 116] on button "Archivos adjuntos" at bounding box center [60, 109] width 73 height 15
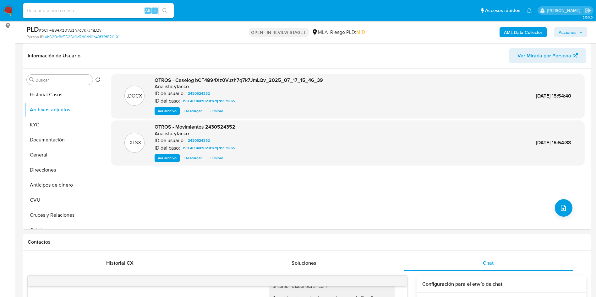
click at [505, 32] on b "AML Data Collector" at bounding box center [523, 32] width 38 height 10
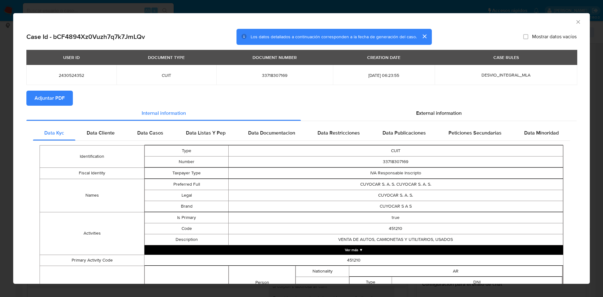
click at [46, 104] on span "Adjuntar PDF" at bounding box center [50, 98] width 30 height 14
click at [575, 19] on icon "Cerrar ventana" at bounding box center [578, 22] width 6 height 6
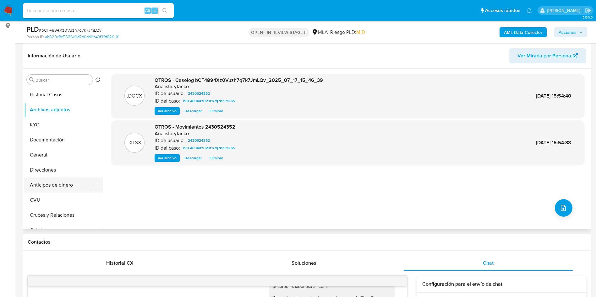
click at [55, 187] on button "Anticipos de dinero" at bounding box center [60, 185] width 73 height 15
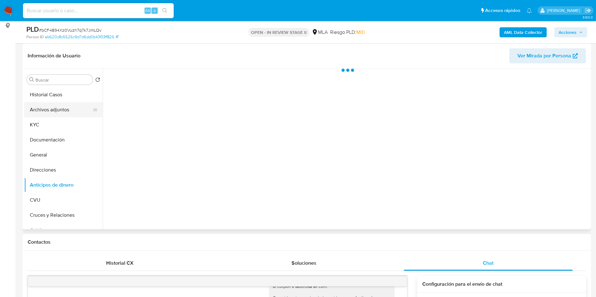
click at [60, 109] on button "Archivos adjuntos" at bounding box center [60, 109] width 73 height 15
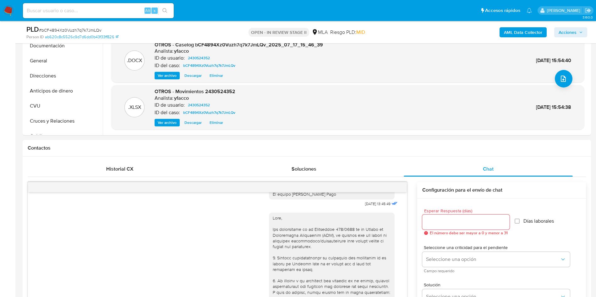
scroll to position [0, 0]
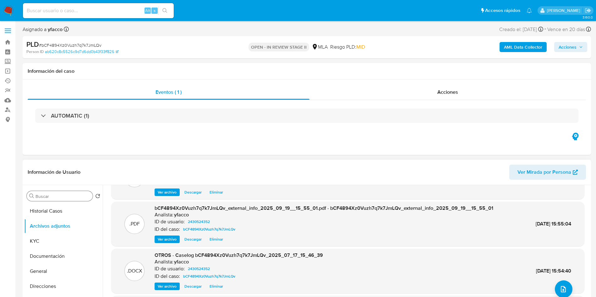
click at [67, 192] on div "Buscar" at bounding box center [60, 196] width 66 height 10
click at [68, 195] on input "Buscar" at bounding box center [62, 197] width 55 height 6
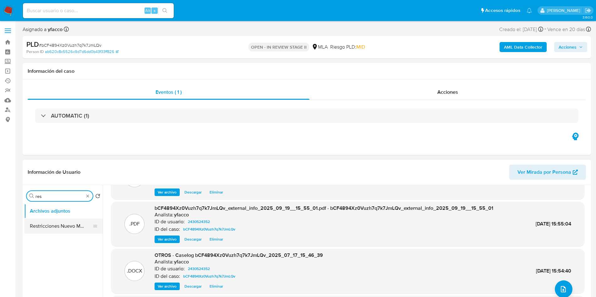
type input "res"
click at [57, 226] on button "Restricciones Nuevo Mundo" at bounding box center [60, 226] width 73 height 15
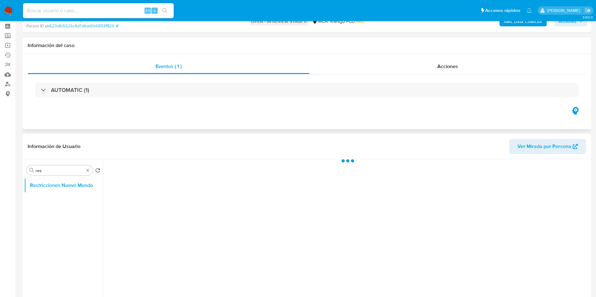
scroll to position [47, 0]
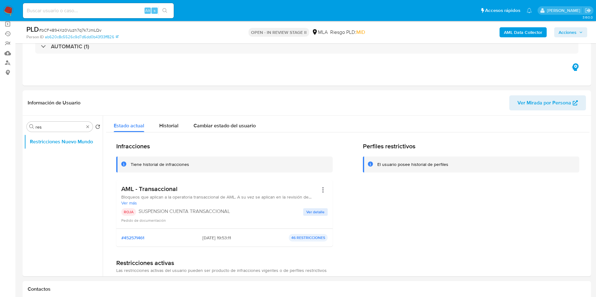
click at [579, 34] on span "Acciones" at bounding box center [570, 32] width 24 height 9
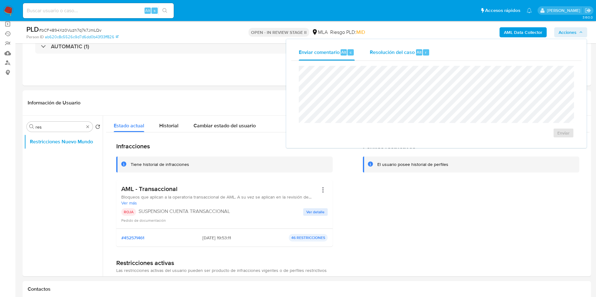
click at [408, 46] on div "Resolución del caso Alt r" at bounding box center [400, 52] width 60 height 16
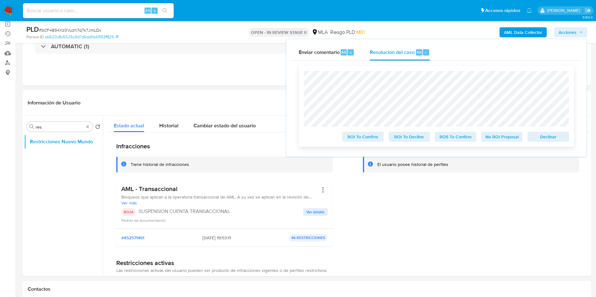
drag, startPoint x: 440, startPoint y: 134, endPoint x: 452, endPoint y: 139, distance: 12.8
click at [452, 139] on span "ROS To Confirm" at bounding box center [455, 136] width 33 height 9
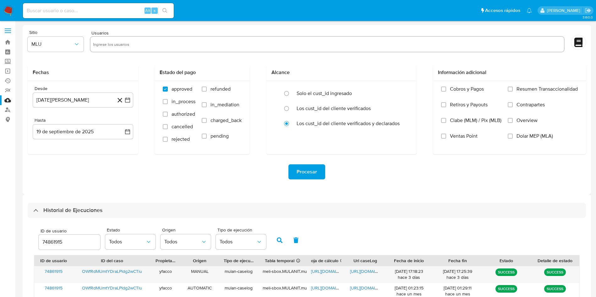
select select "10"
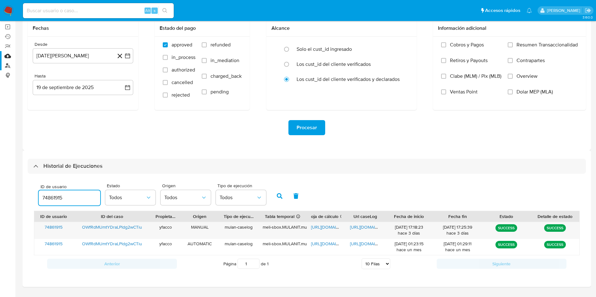
drag, startPoint x: 73, startPoint y: 198, endPoint x: 0, endPoint y: 67, distance: 149.7
click at [0, 175] on section "Bandeja Tablero Screening Búsqueda en Listas Watchlist Herramientas Operaciones…" at bounding box center [298, 135] width 596 height 358
type input "2430524352"
click at [273, 194] on button "button" at bounding box center [279, 196] width 16 height 15
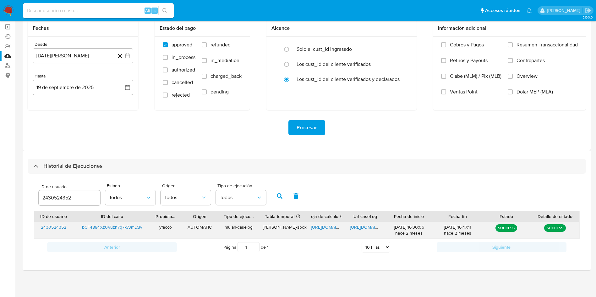
click at [357, 224] on span "https://docs.google.com/document/d/1XMif8f82LaOwko_vaBuq5AMX-zWRdZKZJvQ9hGvaaII…" at bounding box center [371, 227] width 43 height 6
click at [315, 227] on span "https://docs.google.com/spreadsheets/d/1FwU2zCYQar41eghEKgWwiPQwqY-AmmhUSnHStXC…" at bounding box center [332, 227] width 43 height 6
drag, startPoint x: 82, startPoint y: 193, endPoint x: 27, endPoint y: 184, distance: 55.4
click at [27, 184] on div "Historial de Ejecuciones ID de usuario 2430524352 Estado Todos Origen Todos Tip…" at bounding box center [307, 210] width 568 height 120
paste input "1842741160"
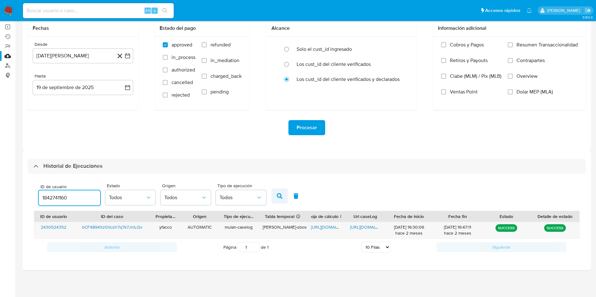
type input "1842741160"
click at [285, 201] on button "button" at bounding box center [279, 196] width 16 height 15
click at [358, 227] on span "https://docs.google.com/document/d/1TAdz7YD34XfGHf5REyo5VeJfTwHQZ64kkiHPY-phajI…" at bounding box center [371, 227] width 43 height 6
drag, startPoint x: 78, startPoint y: 194, endPoint x: 32, endPoint y: 189, distance: 45.5
click at [35, 191] on div "ID de usuario 1842741160 Estado Todos Origen Todos Tipo de ejecución Todos" at bounding box center [306, 195] width 545 height 31
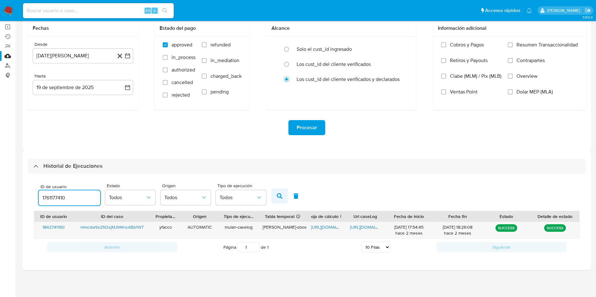
type input "1761177410"
click at [280, 189] on button "button" at bounding box center [279, 196] width 16 height 15
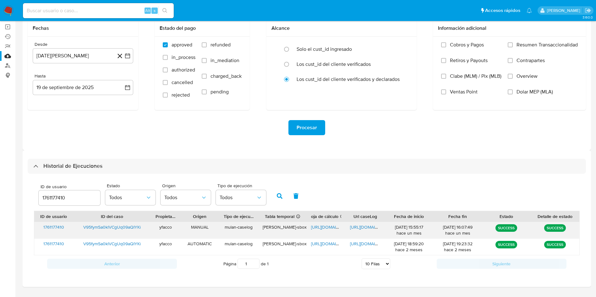
click at [369, 224] on span "https://docs.google.com/document/d/13gt4eQAZox_9qtqNJBekv1AjSzDdJq4cv3F2gFitYyc…" at bounding box center [371, 227] width 43 height 6
click at [327, 229] on span "https://docs.google.com/spreadsheets/d/1D0gBwNOaMTGbZDASAIzozvxBHyNwYR5_mh-m_zX…" at bounding box center [332, 227] width 43 height 6
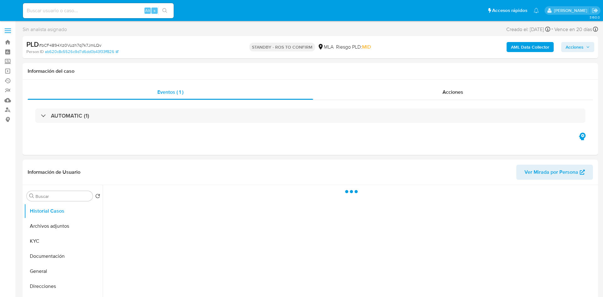
select select "10"
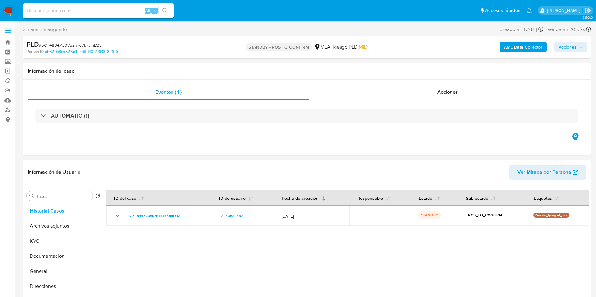
click at [120, 15] on div "Alt s" at bounding box center [98, 10] width 151 height 15
click at [114, 9] on input at bounding box center [98, 11] width 151 height 8
paste input "mmcdwSx25OsjMJM4nsABb1WT"
type input "mmcdwSx25OsjMJM4nsABb1WT"
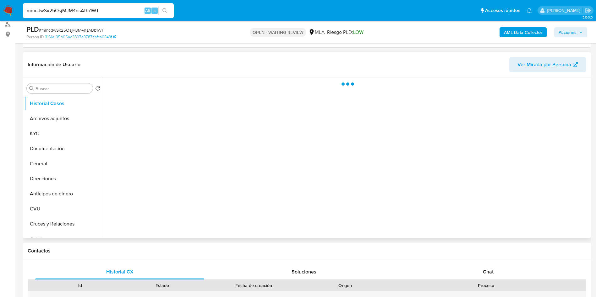
scroll to position [94, 0]
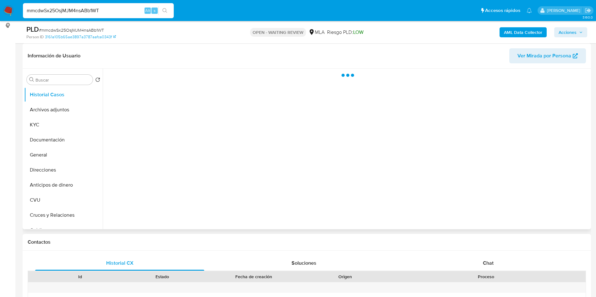
select select "10"
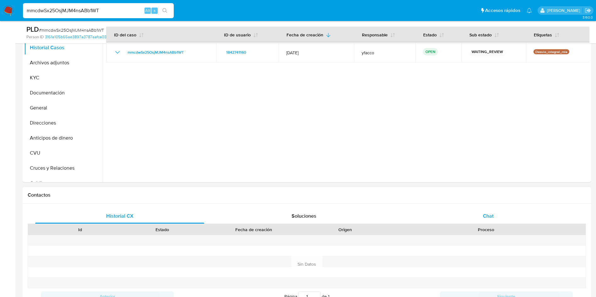
click at [478, 219] on div "Chat" at bounding box center [487, 216] width 169 height 15
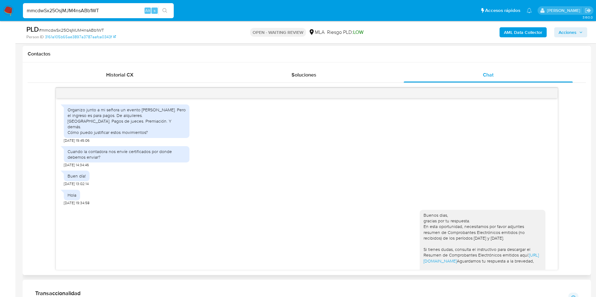
scroll to position [180, 0]
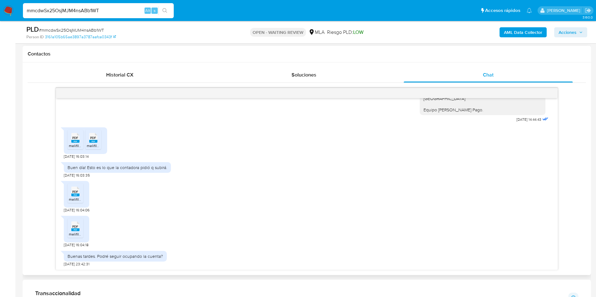
click at [73, 138] on span "PDF" at bounding box center [75, 138] width 6 height 4
click at [77, 230] on rect at bounding box center [75, 230] width 8 height 3
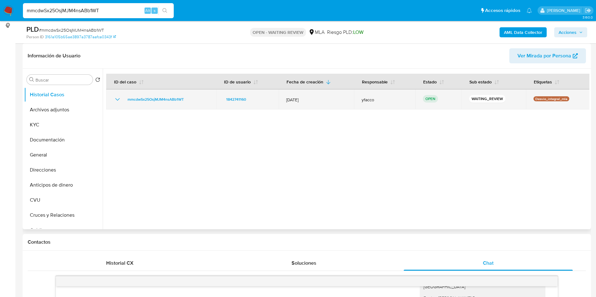
drag, startPoint x: 125, startPoint y: 101, endPoint x: 198, endPoint y: 101, distance: 73.5
click at [196, 100] on div "mmcdwSx25OsjMJM4nsABb1WT" at bounding box center [161, 100] width 95 height 8
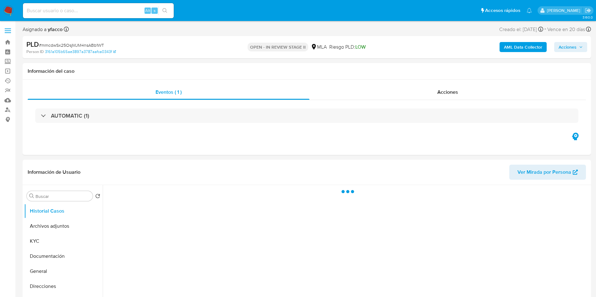
select select "10"
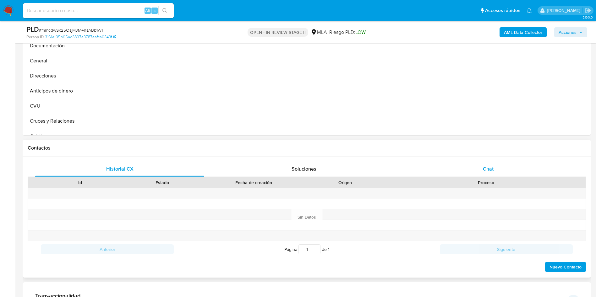
click at [497, 176] on div "Chat" at bounding box center [487, 169] width 169 height 15
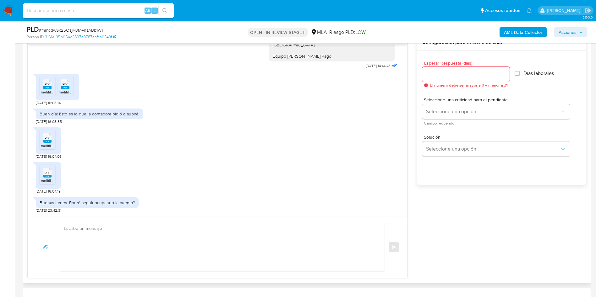
scroll to position [377, 0]
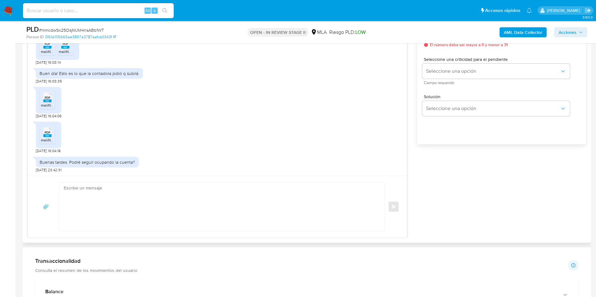
click at [122, 197] on textarea at bounding box center [220, 207] width 313 height 48
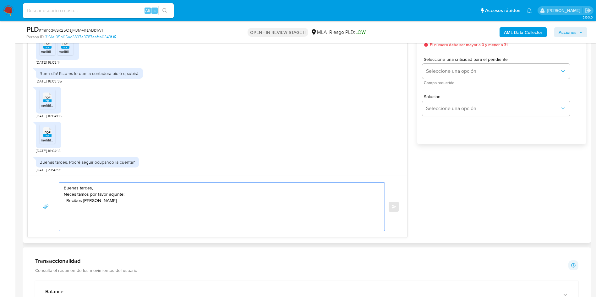
paste textarea "- Resumen de Comprobantes Electrónicos emitidos de los períodos 2024 y 2025 Si …"
click at [70, 205] on textarea "Buenas tardes, Necesitamos por favor adjunte: - Recibos de sueldo - - Resumen d…" at bounding box center [220, 207] width 313 height 48
click at [109, 197] on textarea "Buenas tardes, Necesitamos por favor adjunte: - Recibos de sueldo - Resumen de …" at bounding box center [220, 207] width 313 height 48
click at [109, 198] on textarea "Buenas tardes, Necesitamos por favor adjunte: - Recibos de sueldo - Resumen de …" at bounding box center [220, 207] width 313 height 48
click at [187, 214] on textarea "Buenas tardes, Necesitamos por favor adjunte: - Recibos de sueldo (últimos 3) -…" at bounding box center [220, 207] width 313 height 48
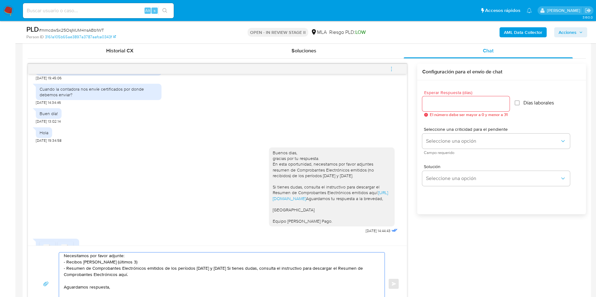
scroll to position [283, 0]
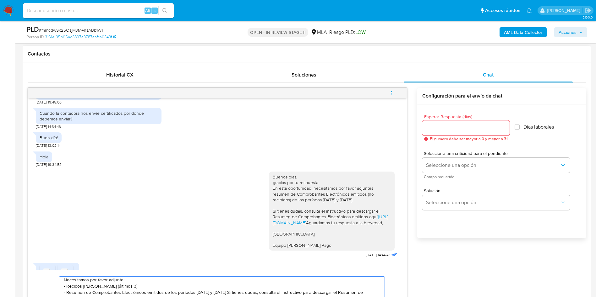
type textarea "Buenas tardes, Necesitamos por favor adjunte: - Recibos [PERSON_NAME] (últimos …"
click at [450, 131] on input "Esperar Respuesta (días)" at bounding box center [465, 128] width 87 height 8
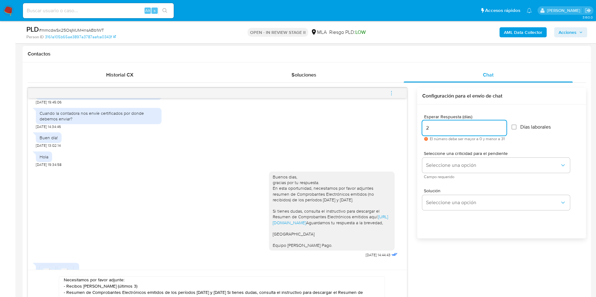
type input "2"
click at [454, 175] on span "Campo requerido" at bounding box center [498, 176] width 148 height 3
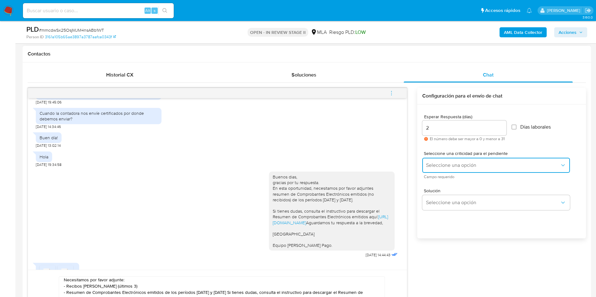
click at [453, 171] on button "Seleccione una opción" at bounding box center [496, 165] width 148 height 15
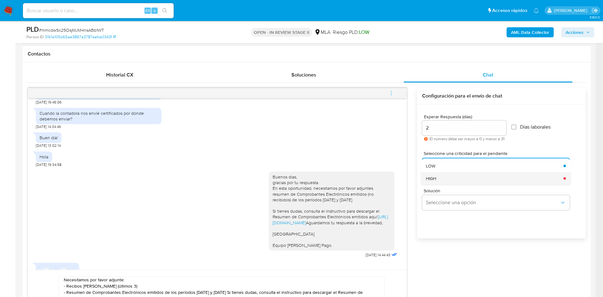
click at [451, 177] on div "HIGH" at bounding box center [493, 178] width 134 height 13
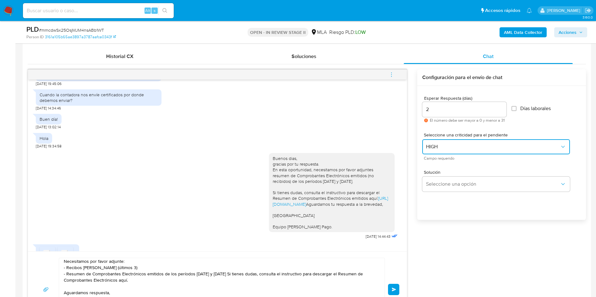
scroll to position [330, 0]
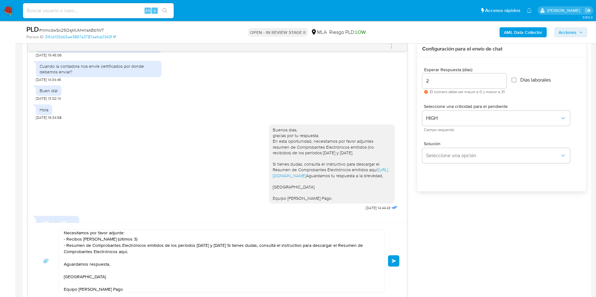
click at [396, 259] on button "Enviar" at bounding box center [393, 261] width 11 height 11
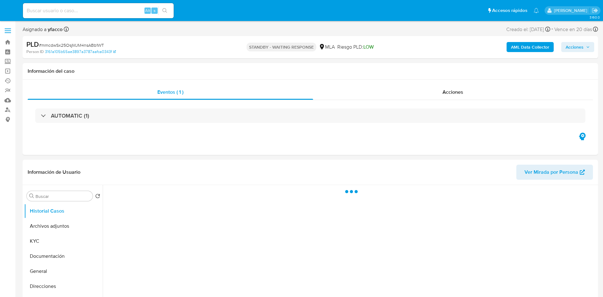
select select "10"
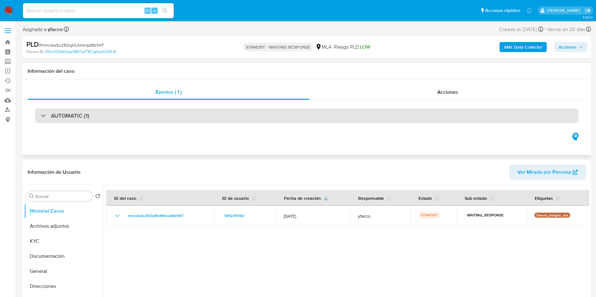
click at [372, 112] on div "AUTOMATIC (1)" at bounding box center [306, 116] width 543 height 14
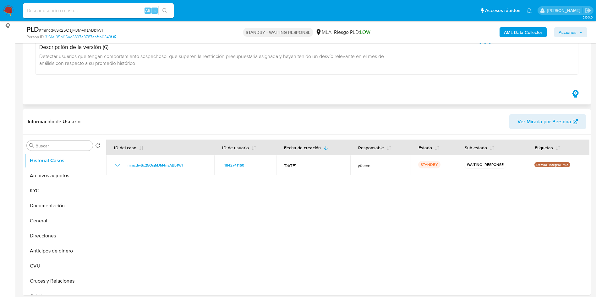
scroll to position [94, 0]
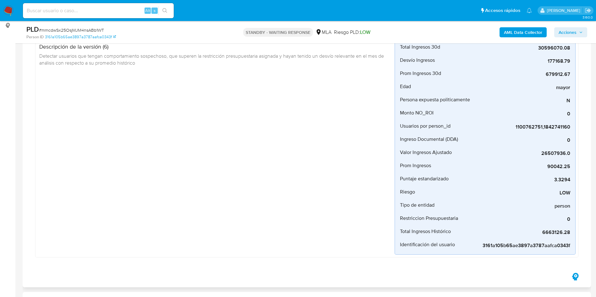
click at [229, 207] on div "Desvio_integral_mla Creado [DATE] Creado: [DATE] 03:33:40 Origen: rules-monitor…" at bounding box center [216, 133] width 356 height 243
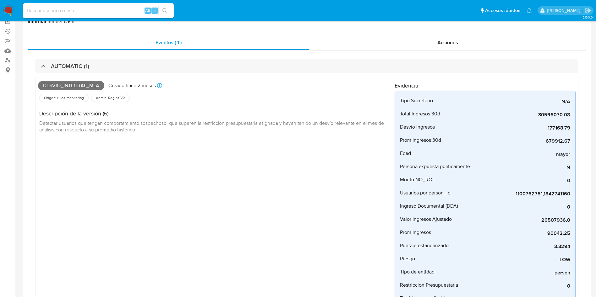
scroll to position [0, 0]
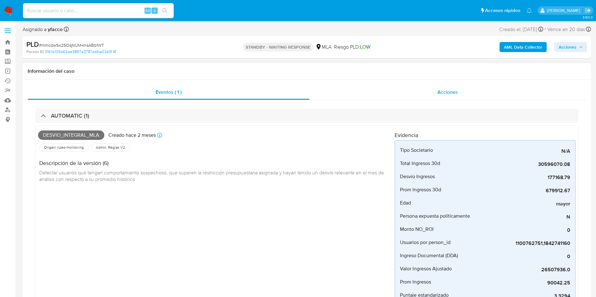
click at [452, 97] on div "Acciones" at bounding box center [447, 92] width 276 height 15
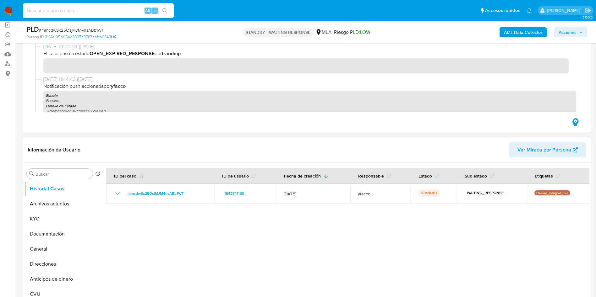
scroll to position [141, 0]
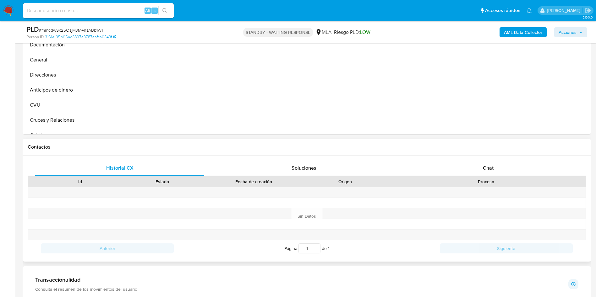
click at [479, 179] on div "Proceso" at bounding box center [486, 182] width 190 height 6
click at [478, 169] on div "Chat" at bounding box center [487, 168] width 169 height 15
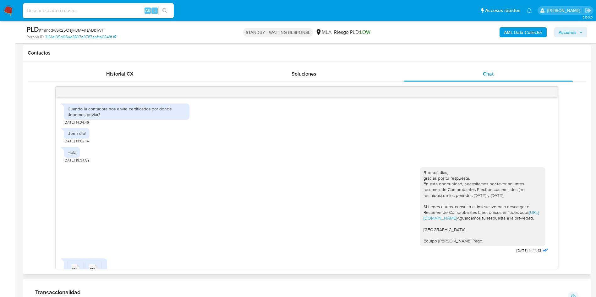
scroll to position [236, 0]
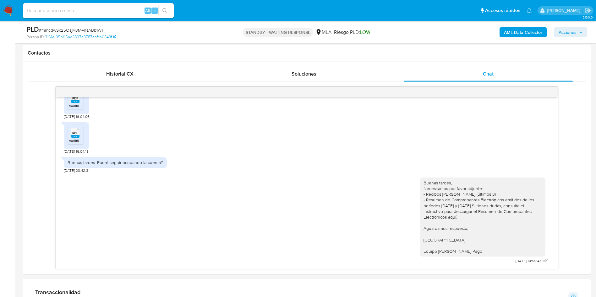
click at [108, 11] on input at bounding box center [98, 11] width 151 height 8
paste input "V95fymSa0klVCgUq09aQIYKi"
type input "V95fymSa0klVCgUq09aQIYKi"
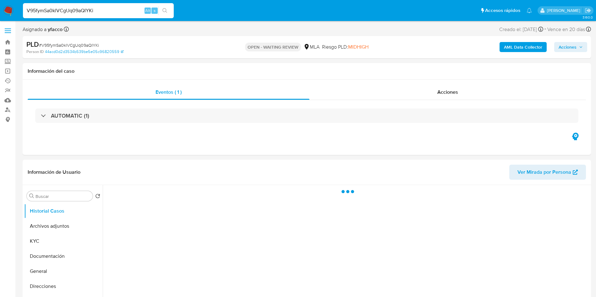
select select "10"
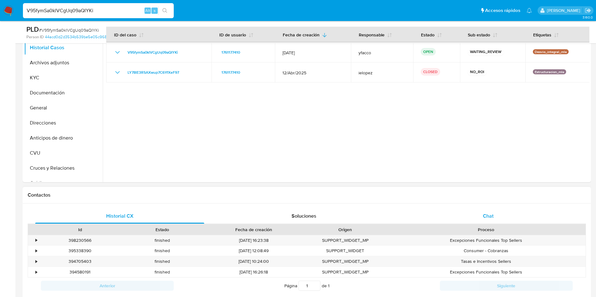
click at [499, 210] on div "Chat" at bounding box center [487, 216] width 169 height 15
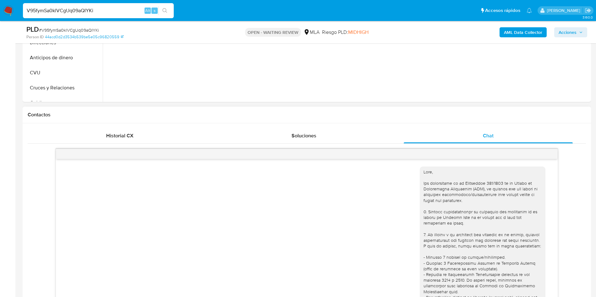
scroll to position [141, 0]
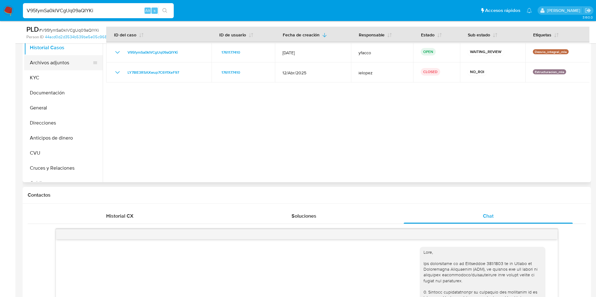
click at [29, 64] on button "Archivos adjuntos" at bounding box center [60, 62] width 73 height 15
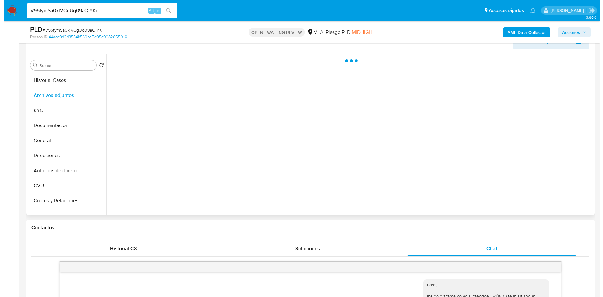
scroll to position [94, 0]
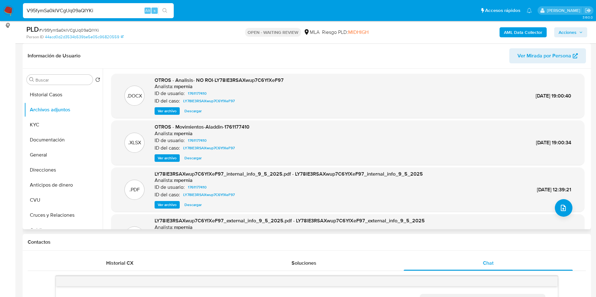
click at [162, 109] on span "Ver archivo" at bounding box center [167, 111] width 19 height 6
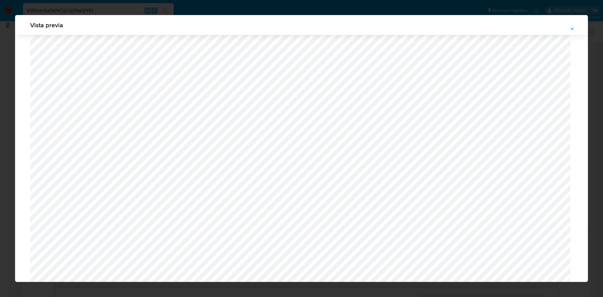
scroll to position [176, 0]
click at [572, 29] on icon "Attachment preview" at bounding box center [572, 28] width 3 height 3
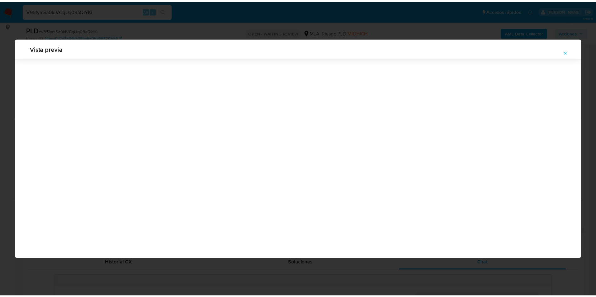
scroll to position [0, 0]
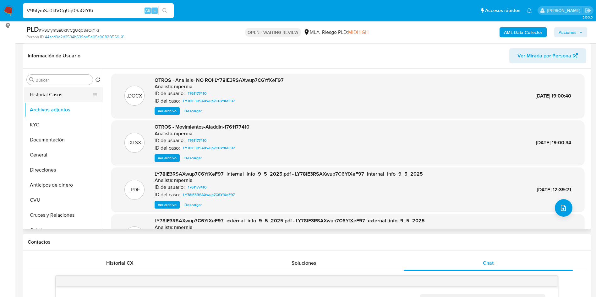
click at [55, 100] on button "Historial Casos" at bounding box center [60, 94] width 73 height 15
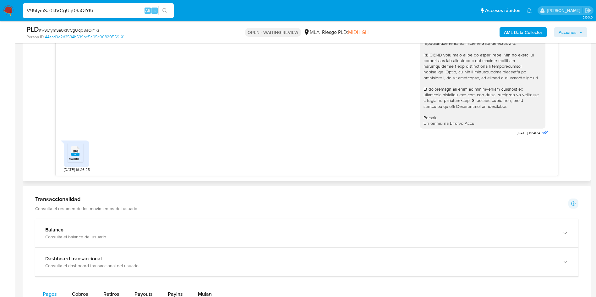
scroll to position [224, 0]
click at [78, 155] on rect at bounding box center [75, 154] width 8 height 3
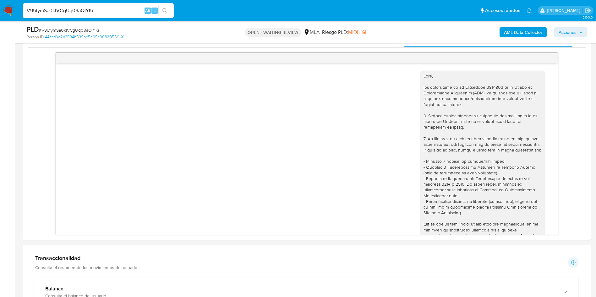
scroll to position [141, 0]
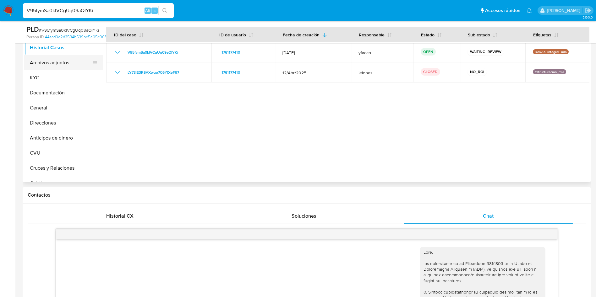
click at [53, 69] on button "Archivos adjuntos" at bounding box center [60, 62] width 73 height 15
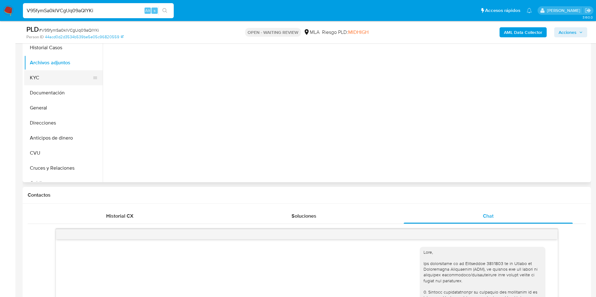
click at [45, 78] on button "KYC" at bounding box center [60, 77] width 73 height 15
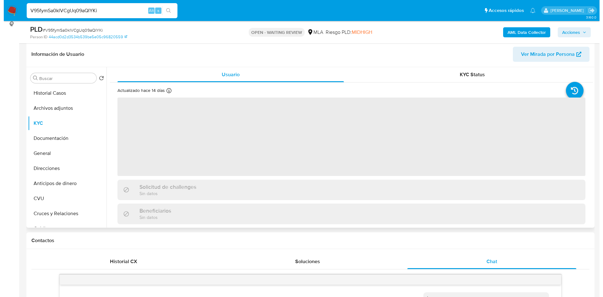
scroll to position [94, 0]
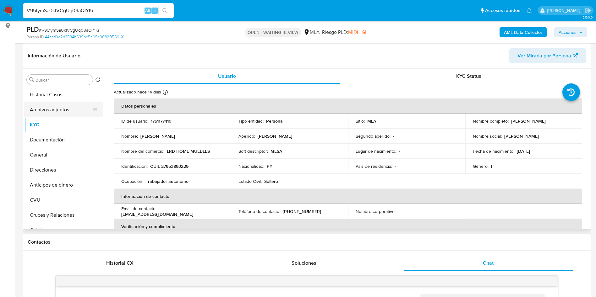
click at [36, 116] on button "Archivos adjuntos" at bounding box center [60, 109] width 73 height 15
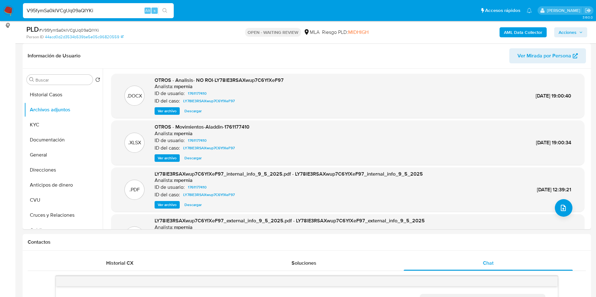
click at [173, 112] on span "Ver archivo" at bounding box center [167, 111] width 19 height 6
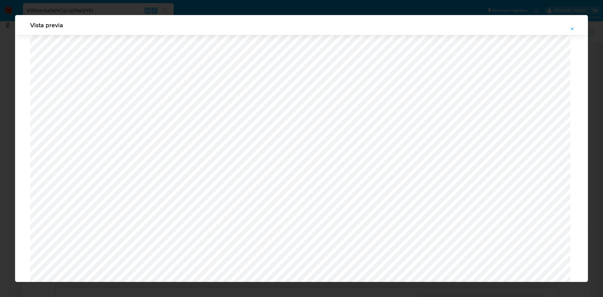
scroll to position [694, 0]
click at [568, 30] on button "Attachment preview" at bounding box center [572, 29] width 14 height 10
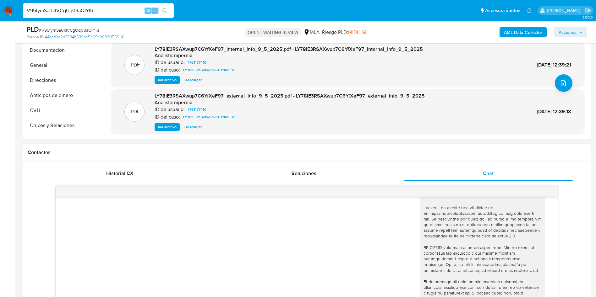
scroll to position [47, 0]
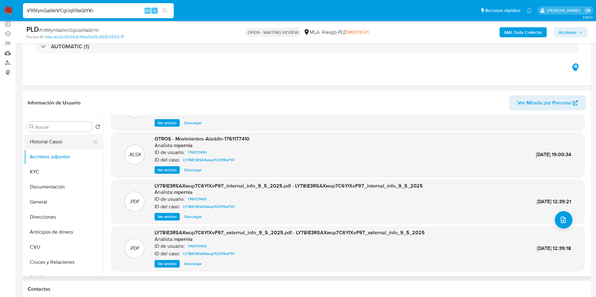
click at [56, 138] on button "Historial Casos" at bounding box center [60, 141] width 73 height 15
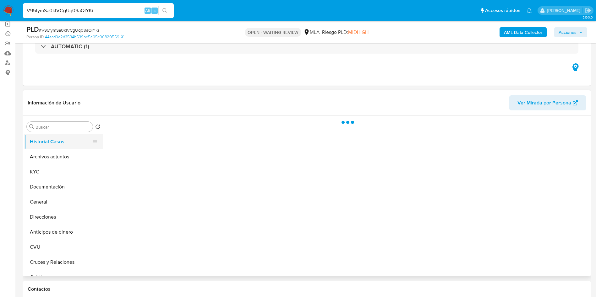
scroll to position [0, 0]
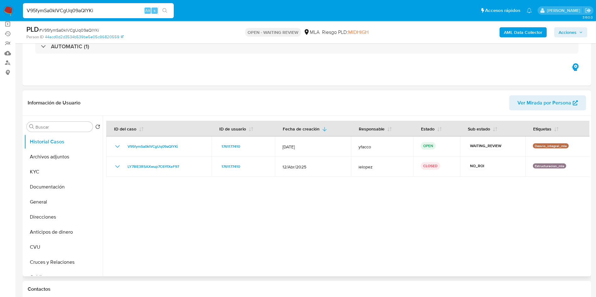
click at [201, 198] on div at bounding box center [346, 196] width 486 height 161
click at [326, 240] on div at bounding box center [346, 196] width 486 height 161
